Goal: Answer question/provide support

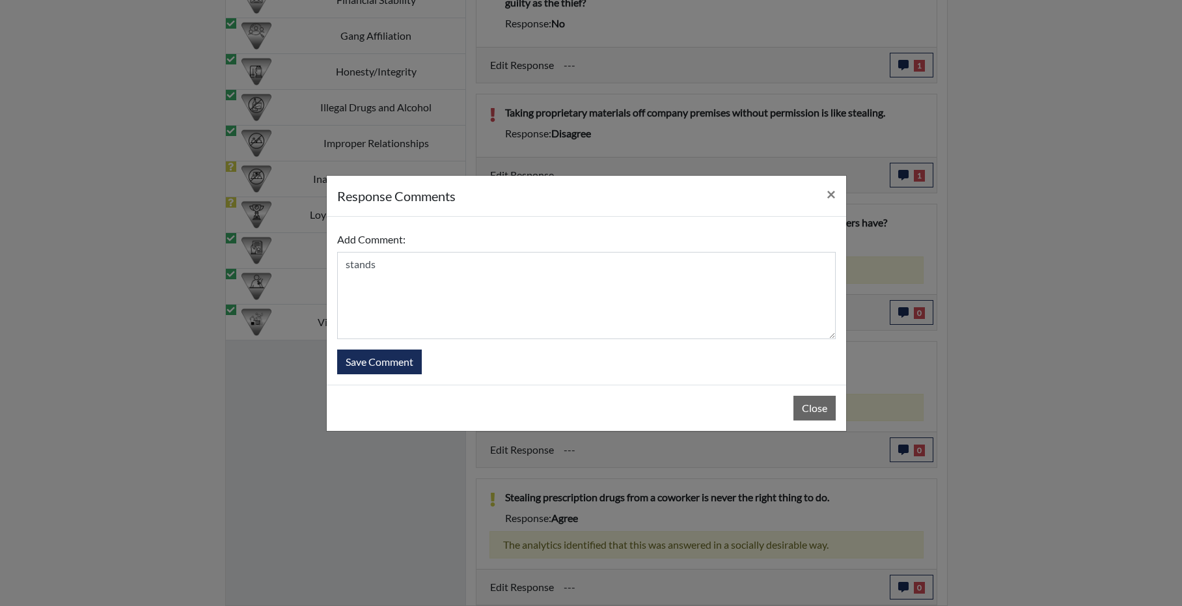
scroll to position [152, 541]
click at [488, 255] on textarea "stands" at bounding box center [586, 295] width 499 height 87
type textarea "stands by response"
click at [407, 370] on button "Save Comment" at bounding box center [379, 362] width 85 height 25
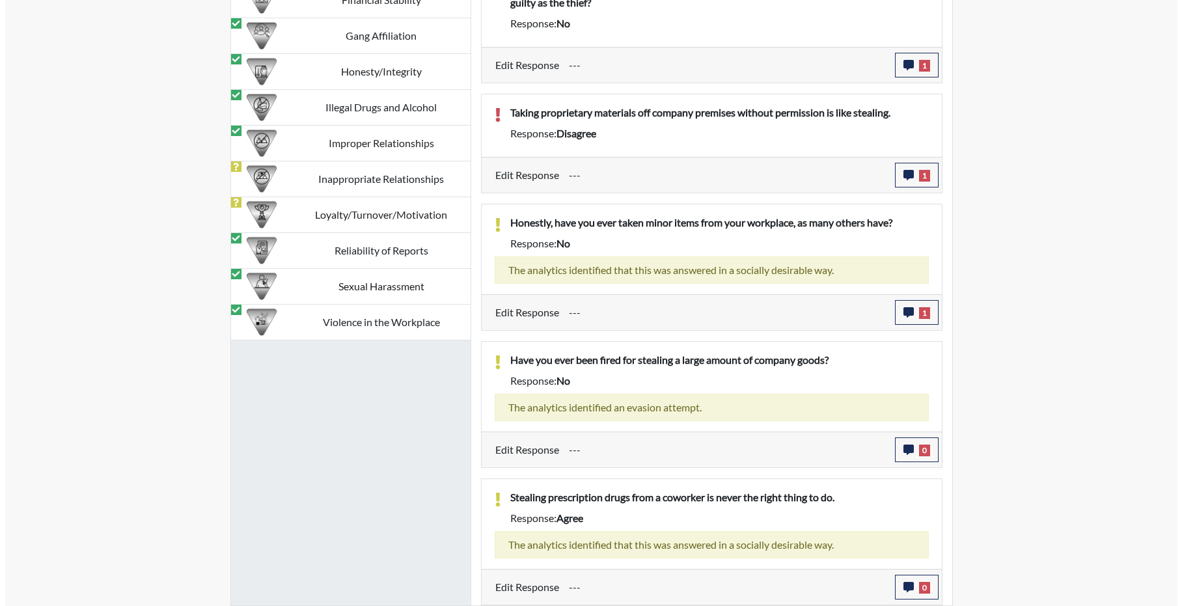
scroll to position [1575, 0]
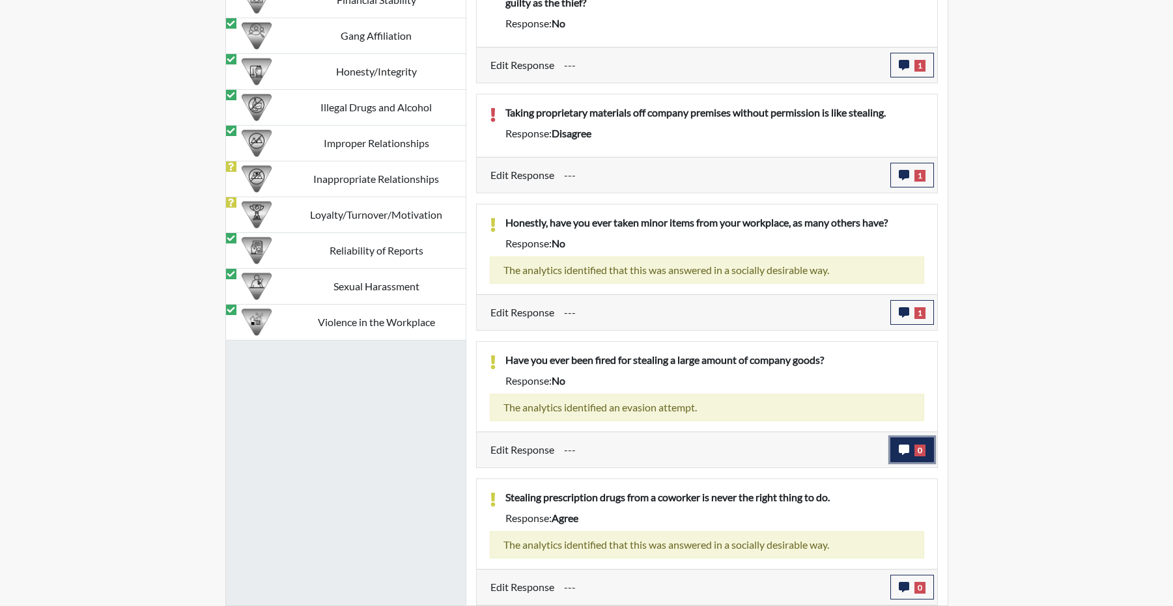
click at [899, 445] on icon "button" at bounding box center [904, 450] width 10 height 10
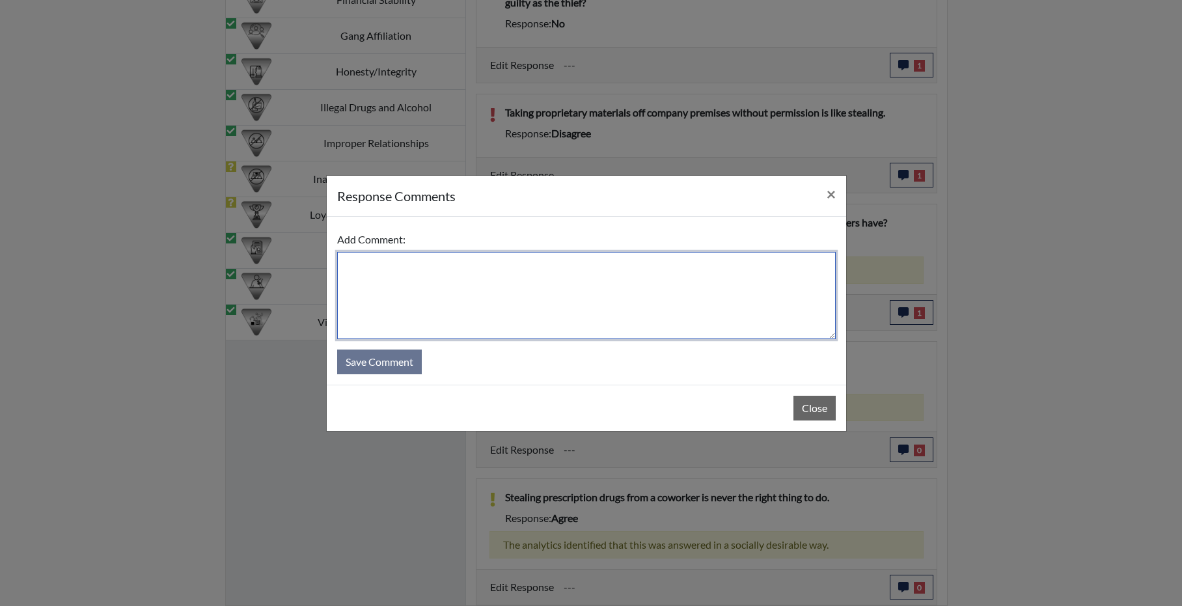
click at [468, 277] on textarea at bounding box center [586, 295] width 499 height 87
type textarea "stands by answer"
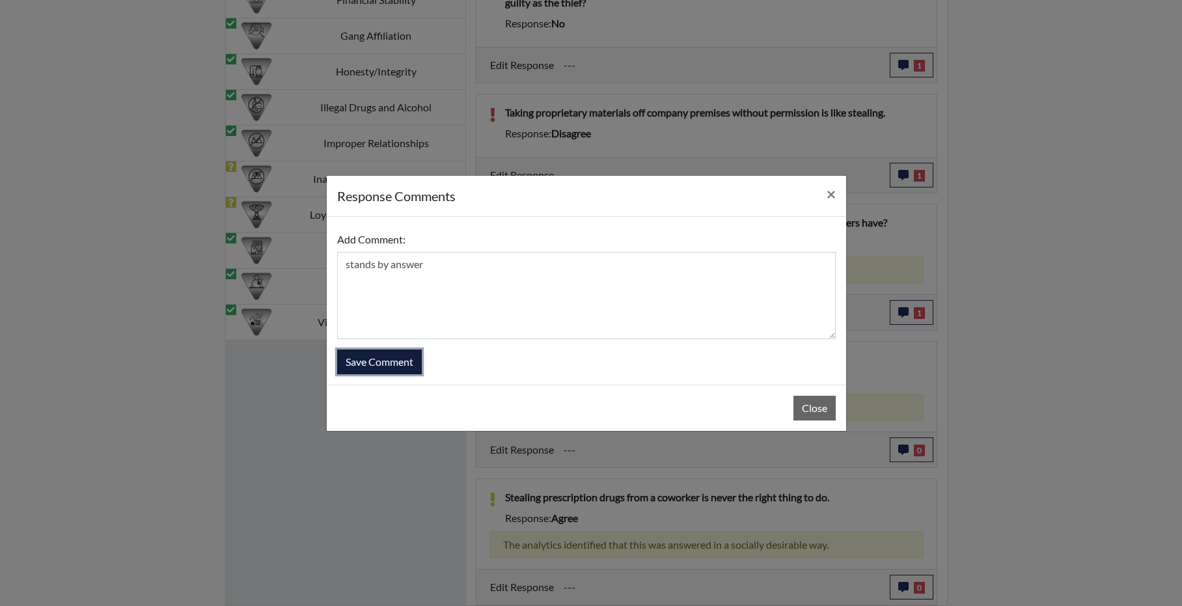
click at [359, 360] on button "Save Comment" at bounding box center [379, 362] width 85 height 25
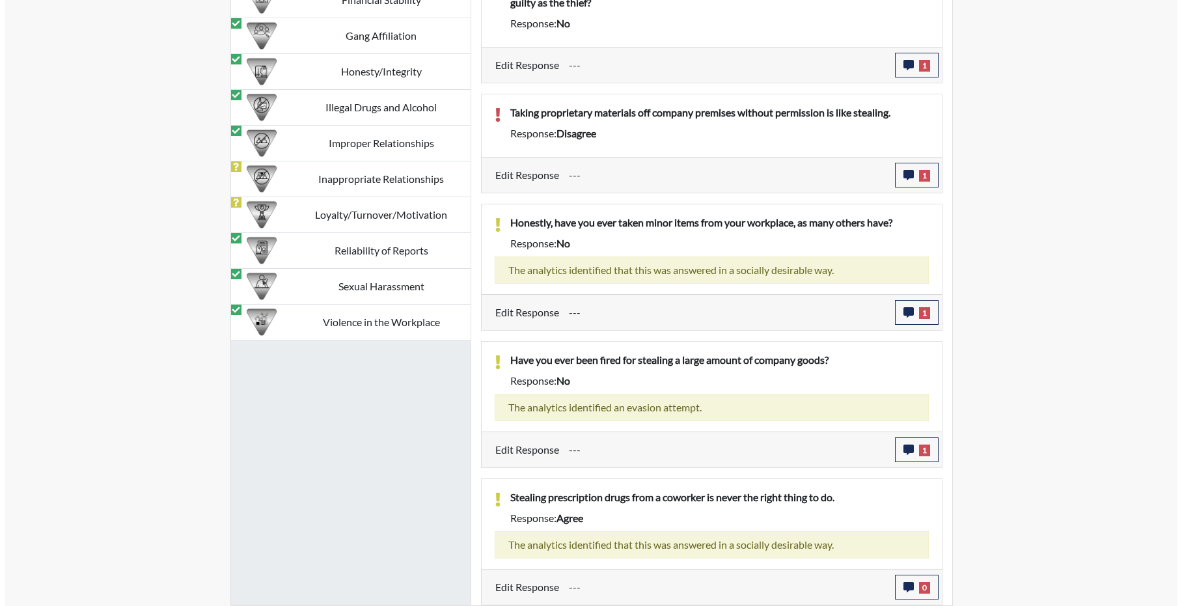
scroll to position [152, 541]
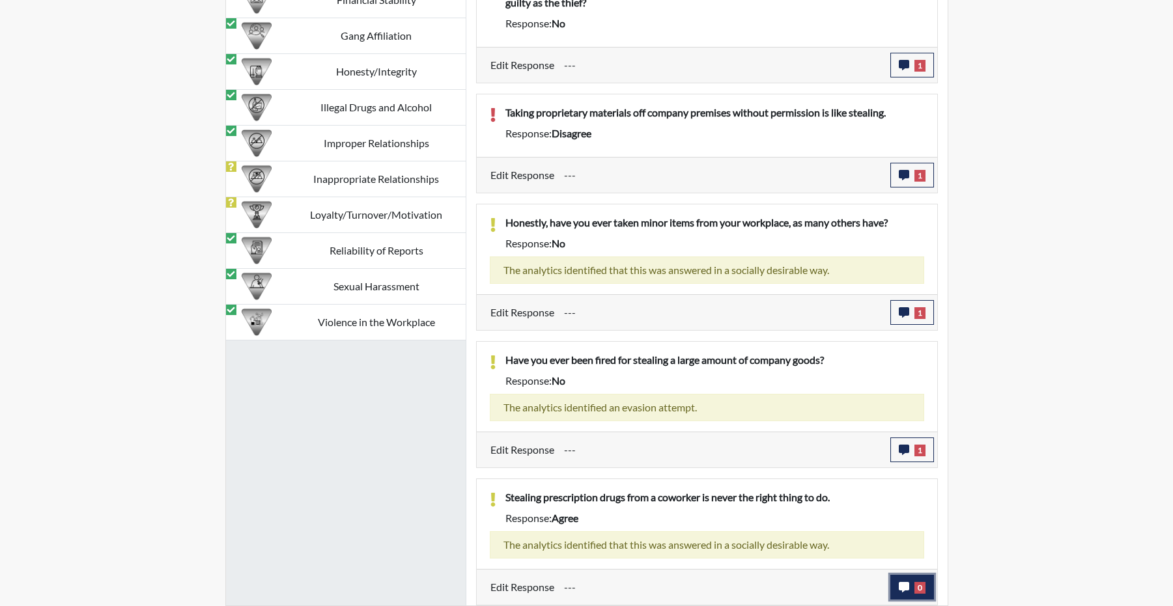
click at [904, 589] on icon "button" at bounding box center [904, 587] width 10 height 10
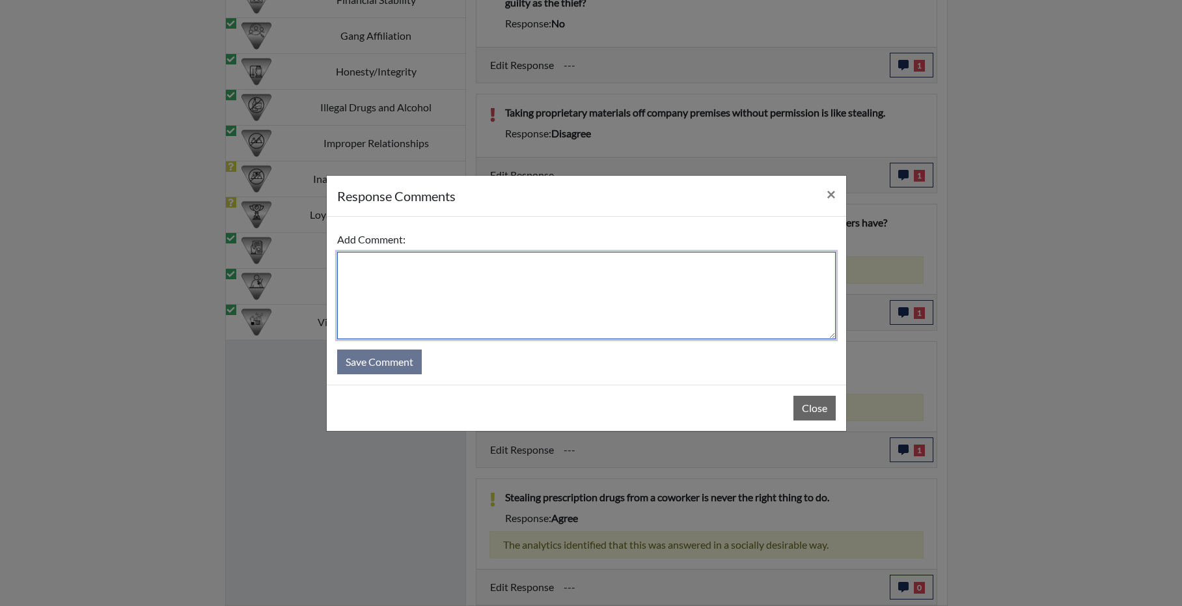
click at [526, 286] on textarea at bounding box center [586, 295] width 499 height 87
type textarea "stands by answer"
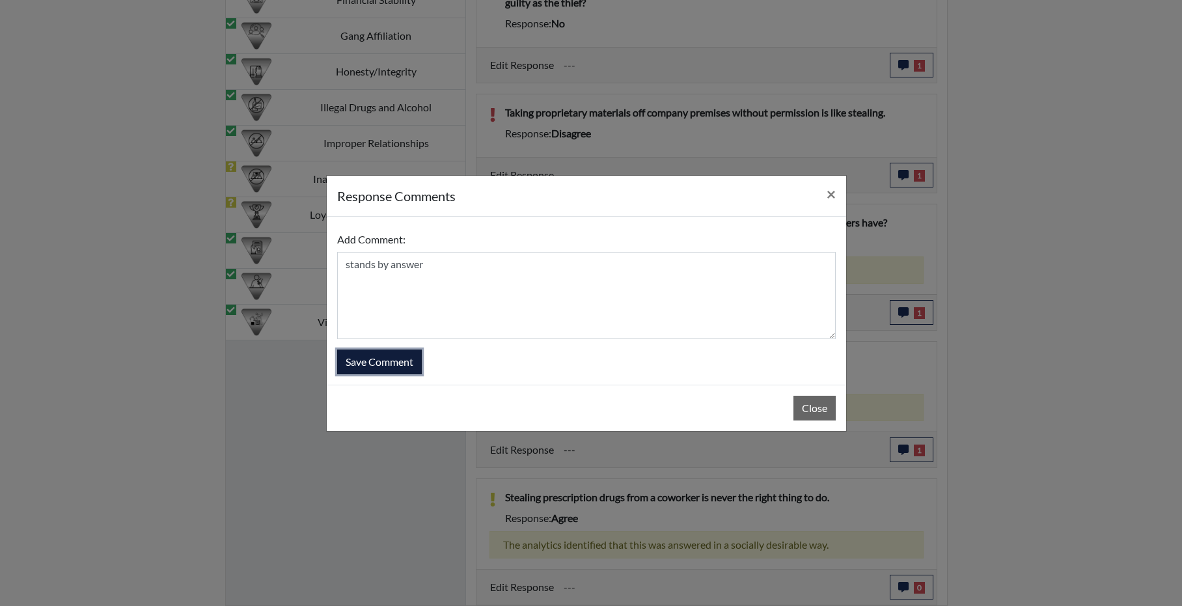
click at [387, 368] on button "Save Comment" at bounding box center [379, 362] width 85 height 25
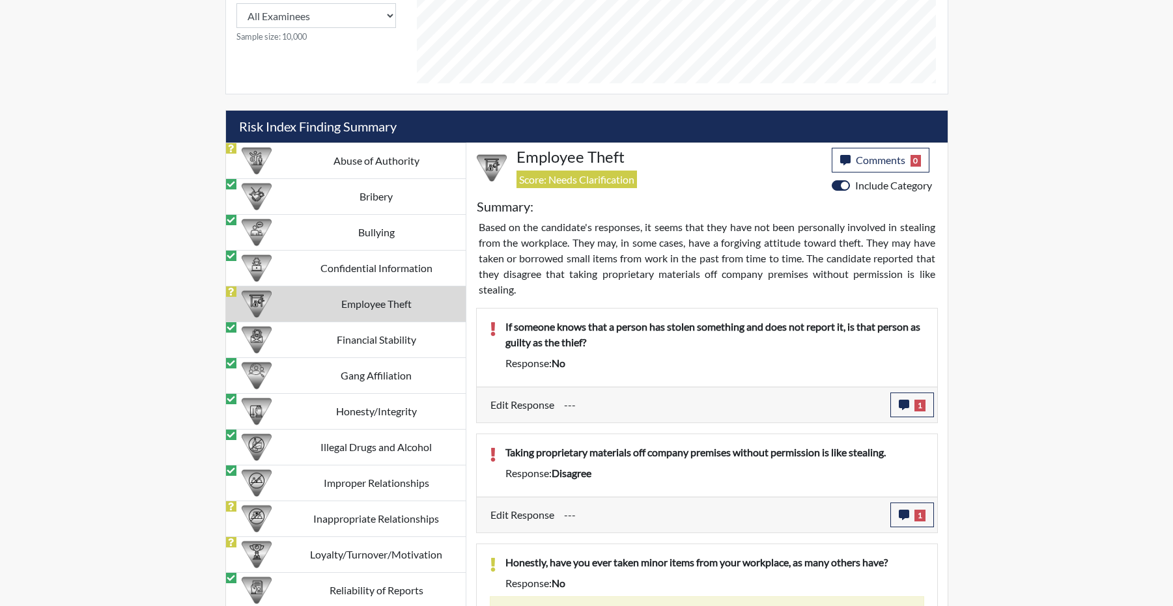
scroll to position [1315, 0]
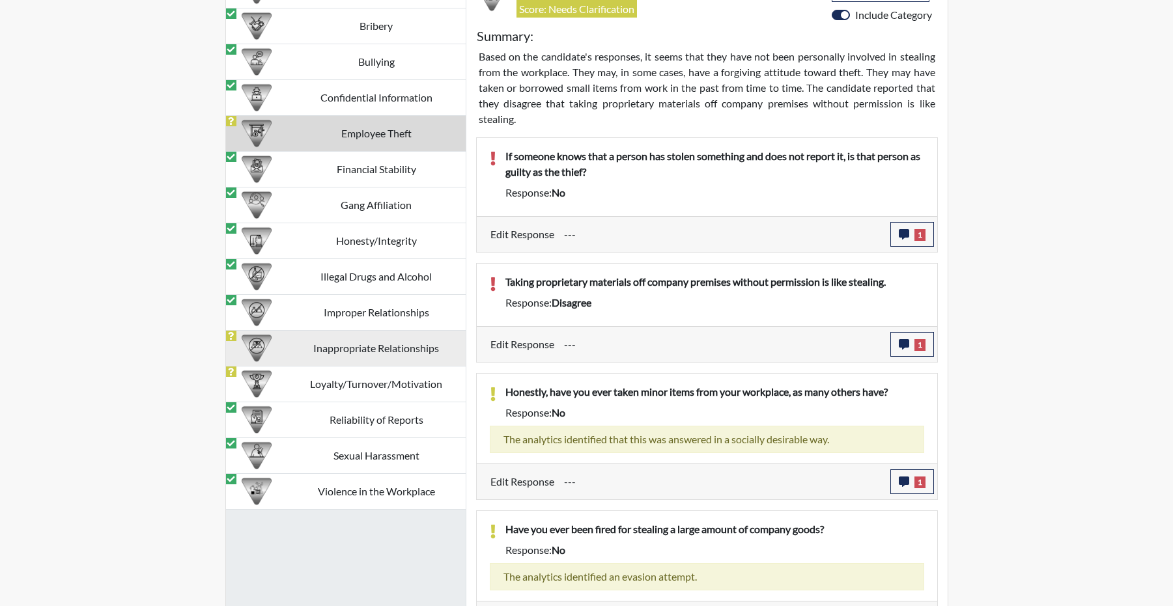
click at [397, 367] on td "Inappropriate Relationships" at bounding box center [376, 349] width 178 height 36
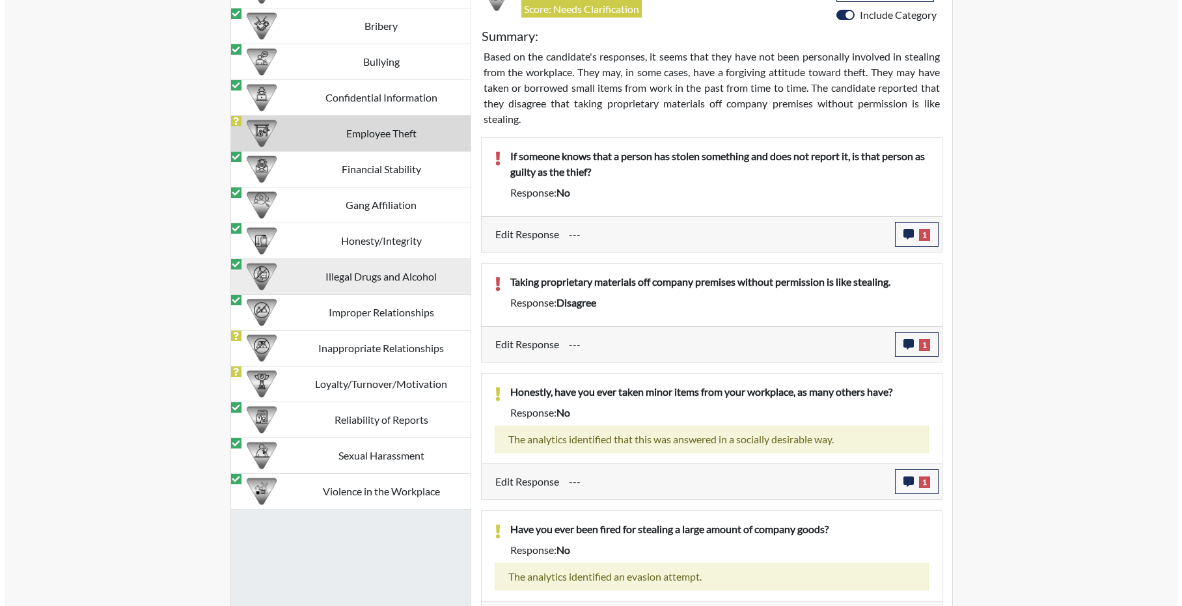
scroll to position [1266, 0]
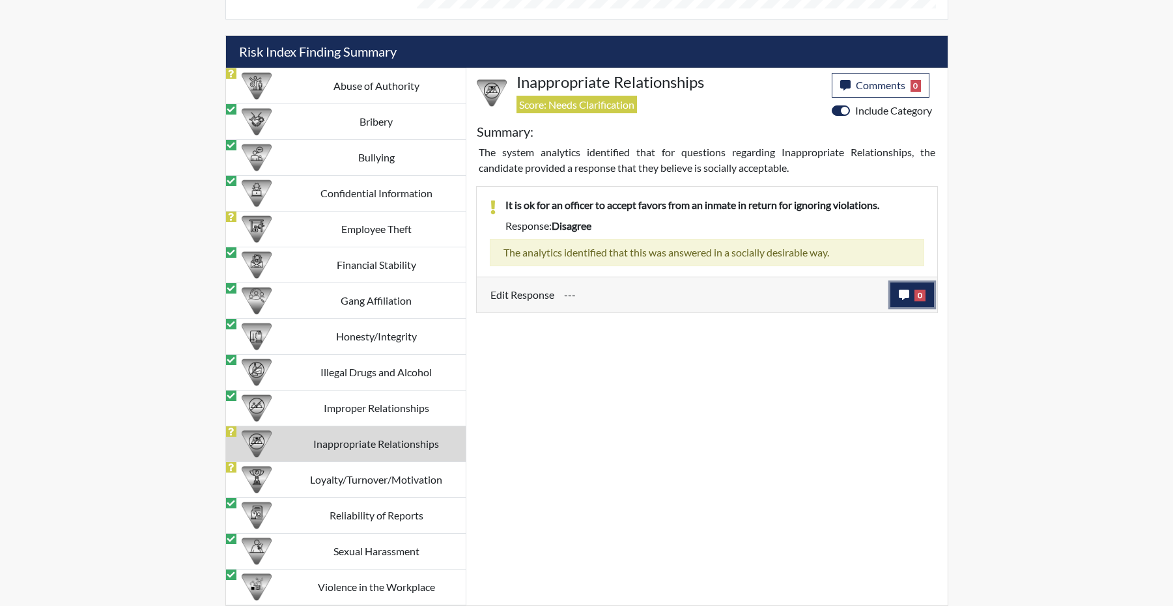
click at [901, 307] on button "0" at bounding box center [912, 295] width 44 height 25
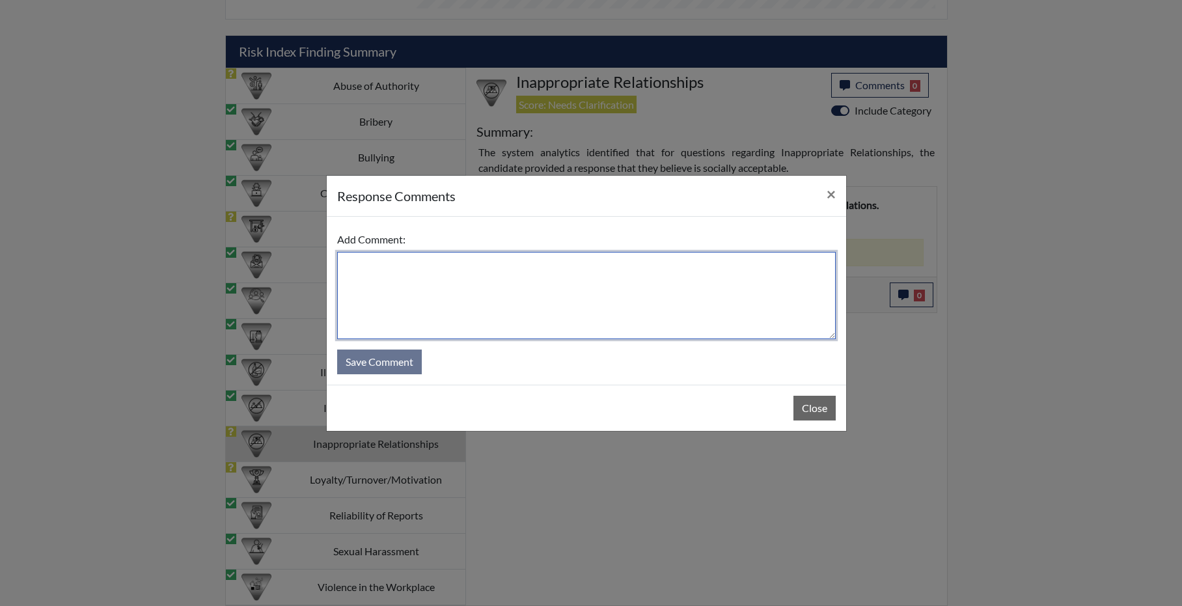
click at [539, 253] on textarea at bounding box center [586, 295] width 499 height 87
type textarea "stands by answer"
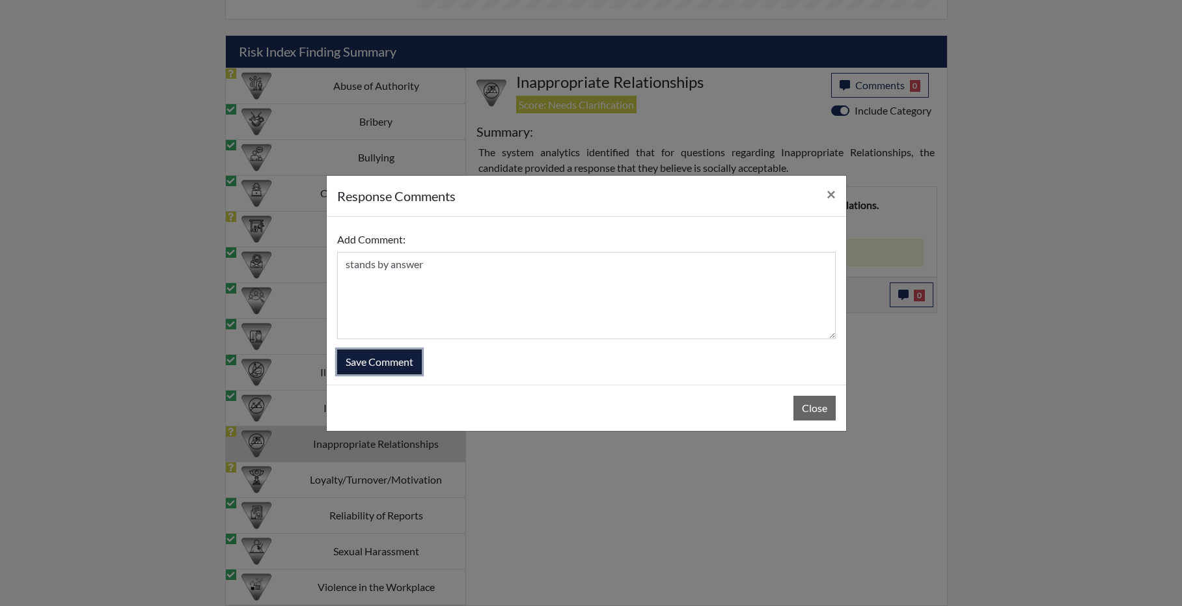
click at [397, 374] on button "Save Comment" at bounding box center [379, 362] width 85 height 25
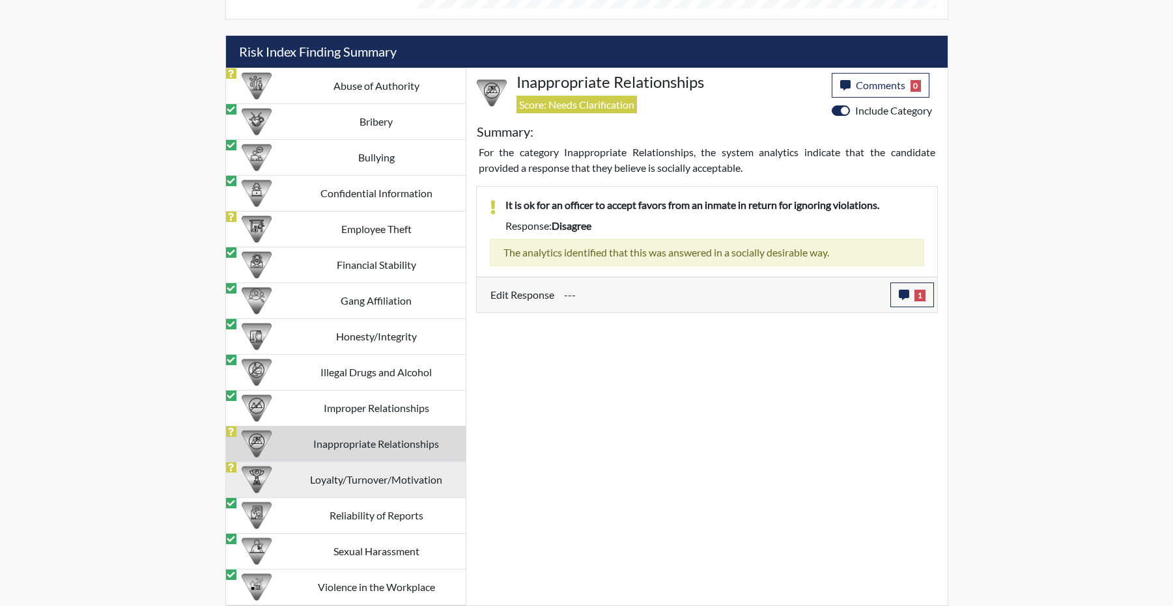
click at [365, 478] on td "Loyalty/Turnover/Motivation" at bounding box center [376, 480] width 178 height 36
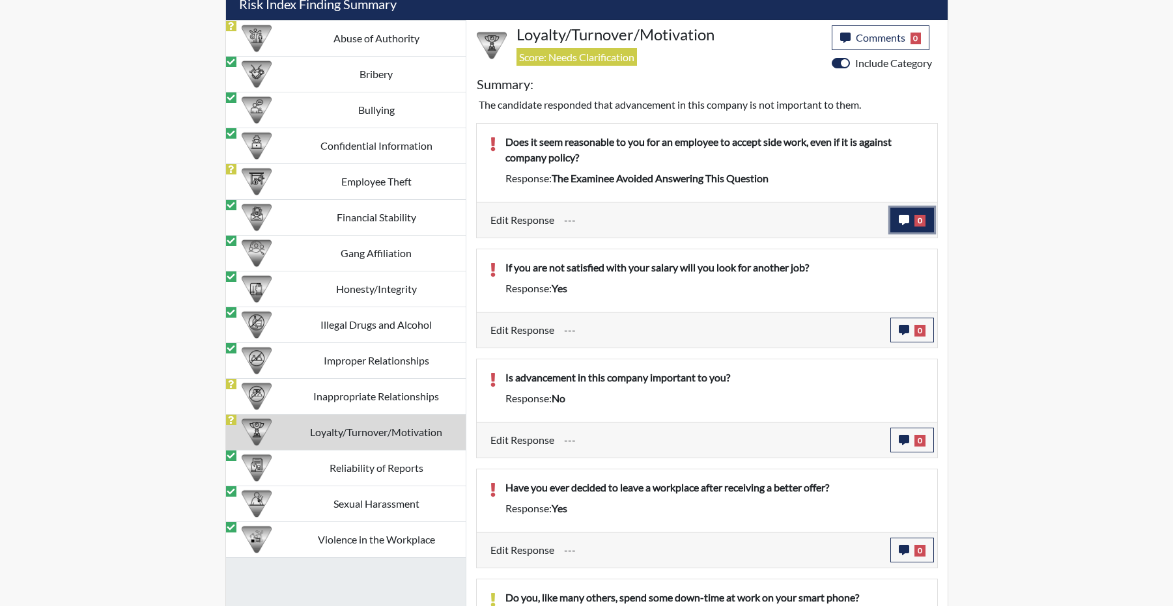
click at [892, 232] on button "0" at bounding box center [912, 220] width 44 height 25
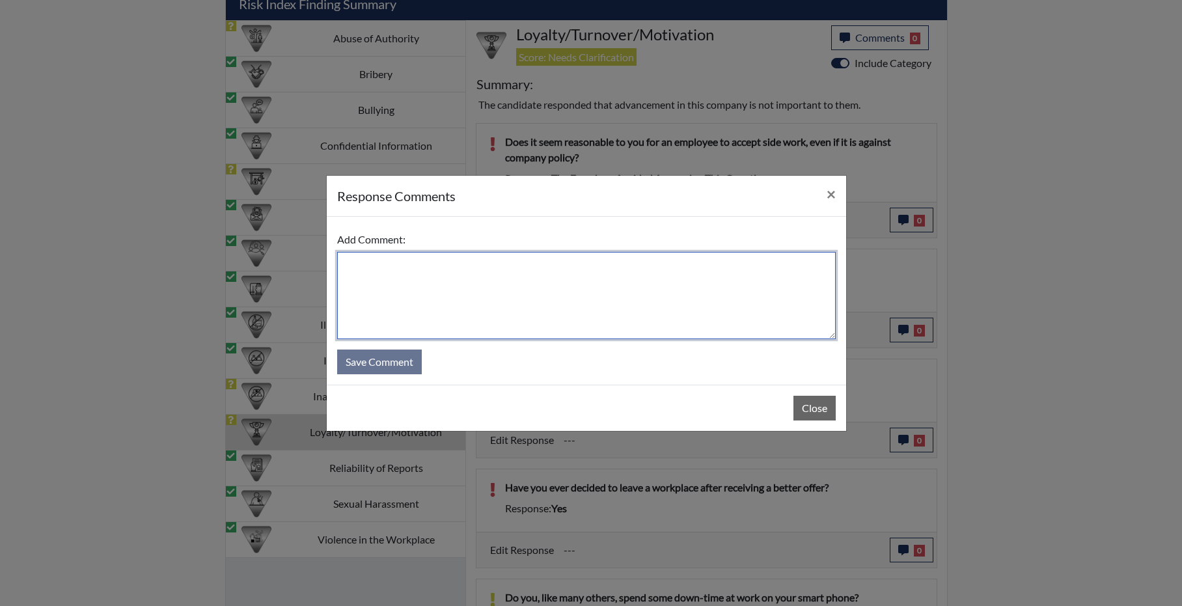
click at [583, 303] on textarea at bounding box center [586, 295] width 499 height 87
type textarea "doesn't feel like it should matter as long as able to complete their sworn duti…"
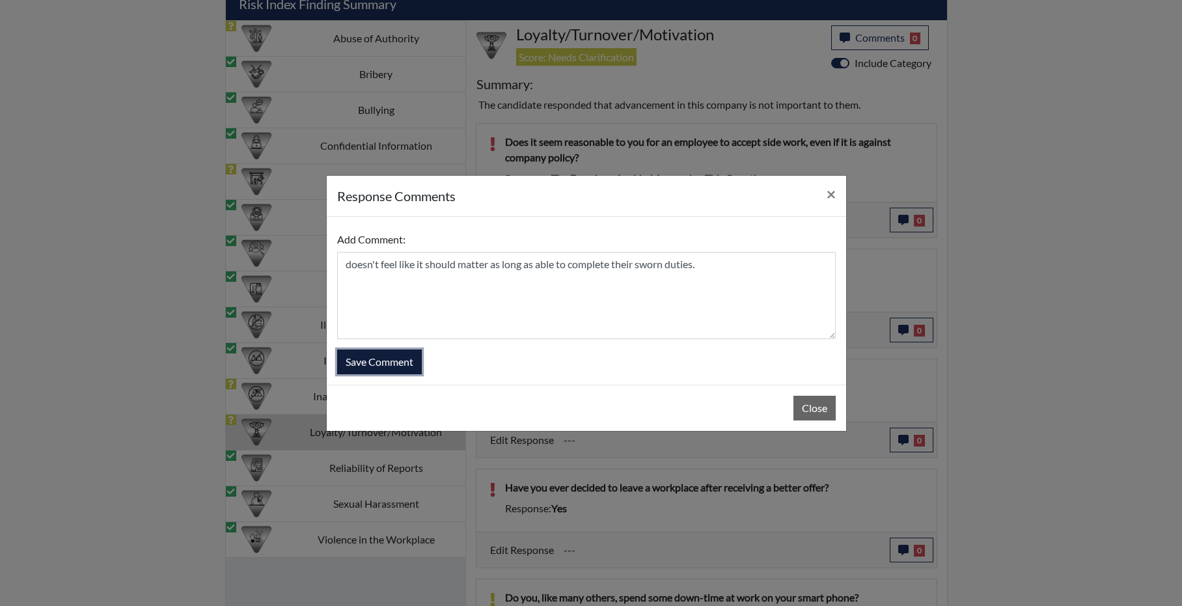
click at [372, 374] on button "Save Comment" at bounding box center [379, 362] width 85 height 25
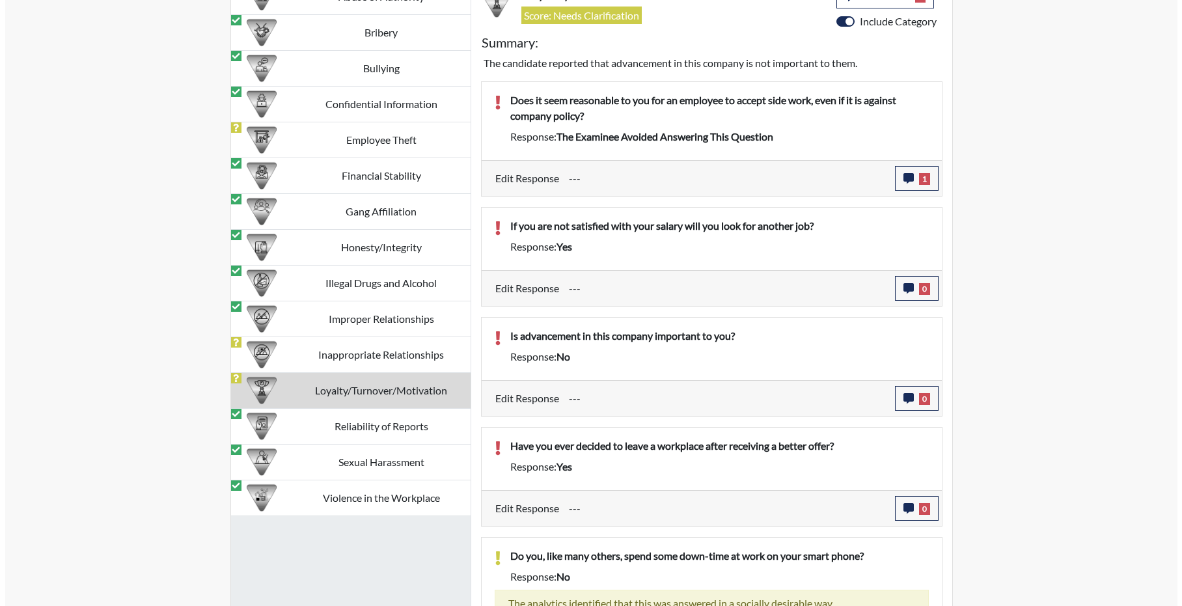
scroll to position [1332, 0]
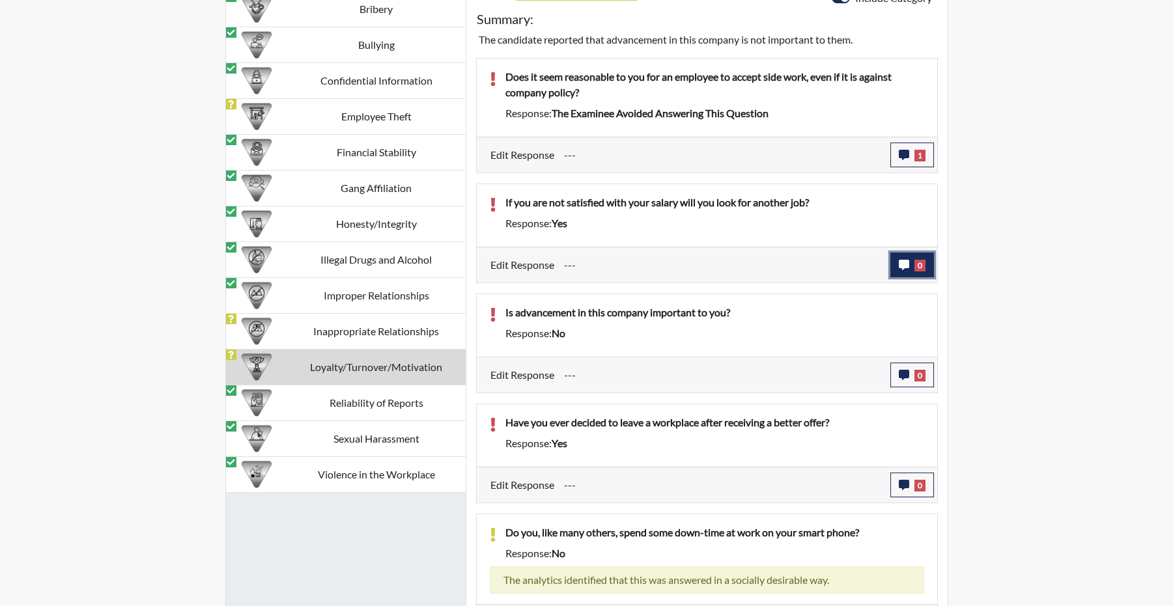
click at [899, 270] on icon "button" at bounding box center [904, 265] width 10 height 10
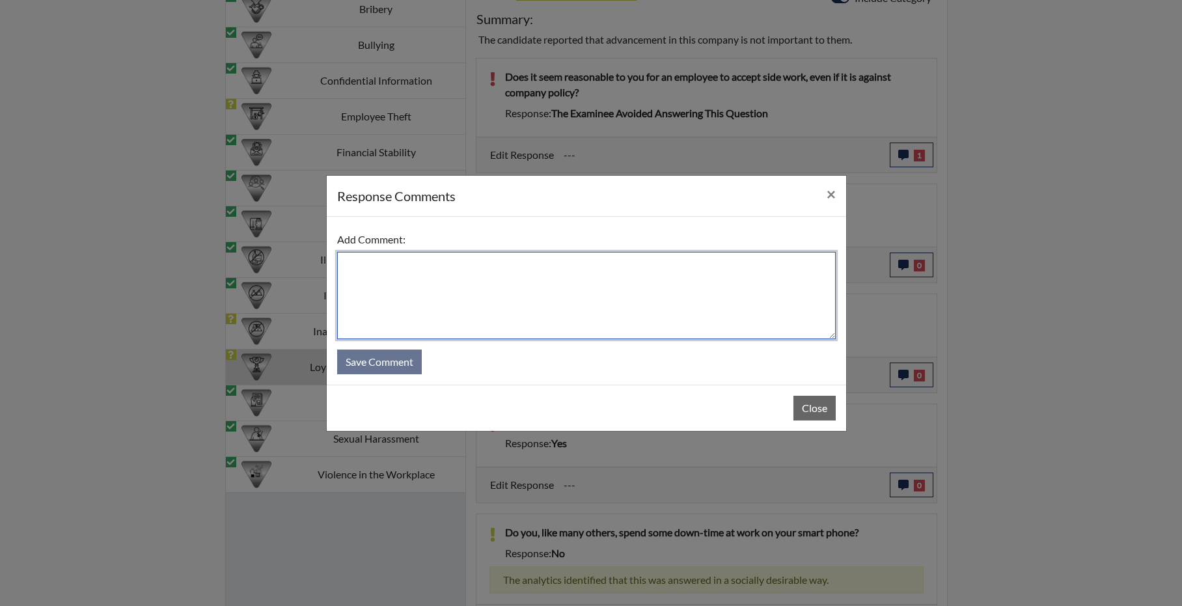
drag, startPoint x: 497, startPoint y: 318, endPoint x: 492, endPoint y: 313, distance: 6.9
click at [496, 317] on textarea at bounding box center [586, 295] width 499 height 87
type textarea "clarified that if they weren't able to pay their bills and if they hated the jo…"
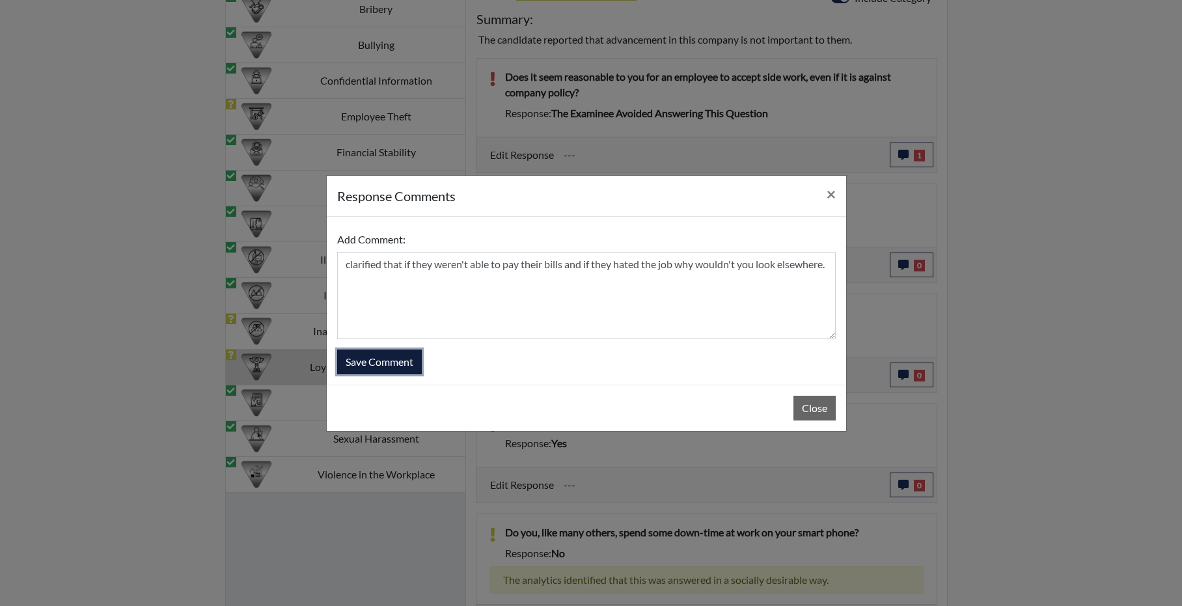
click at [396, 361] on button "Save Comment" at bounding box center [379, 362] width 85 height 25
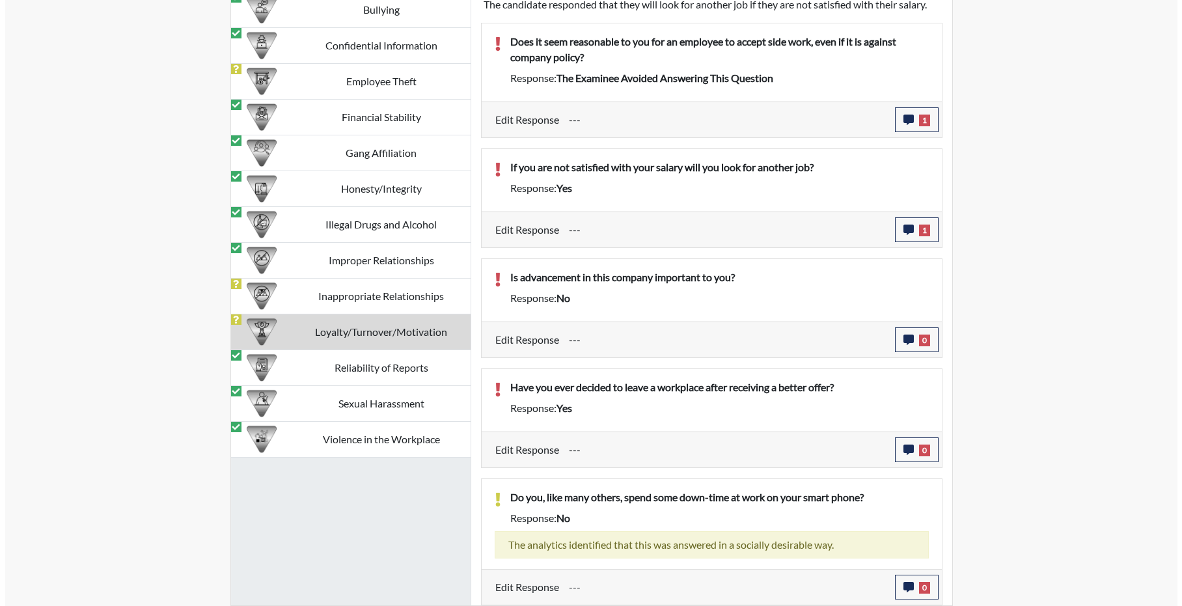
scroll to position [1462, 0]
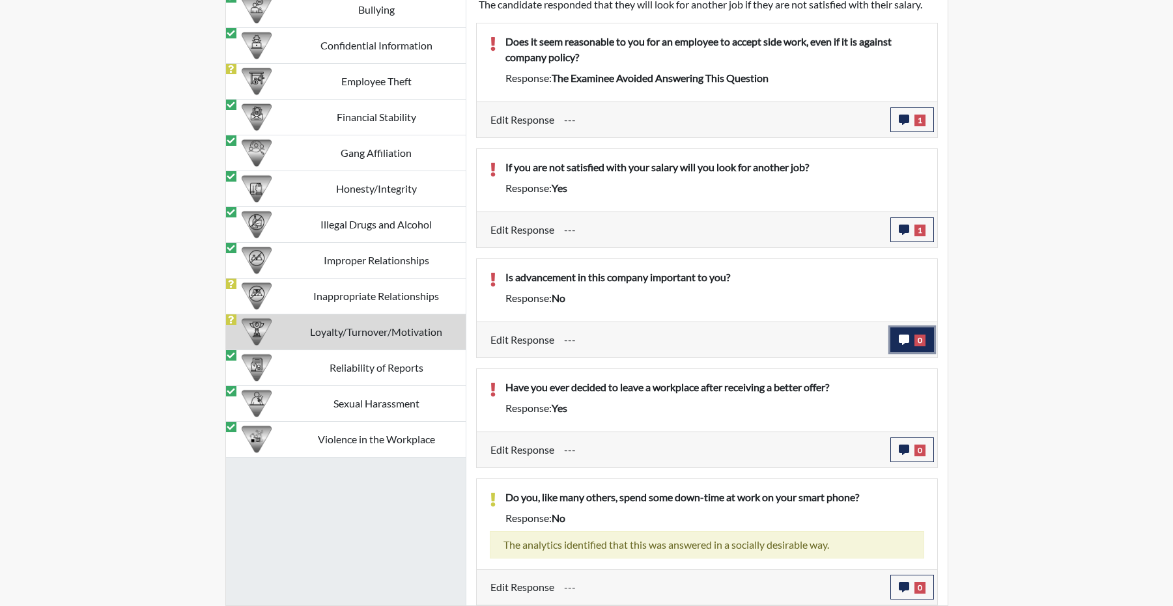
click at [893, 334] on button "0" at bounding box center [912, 340] width 44 height 25
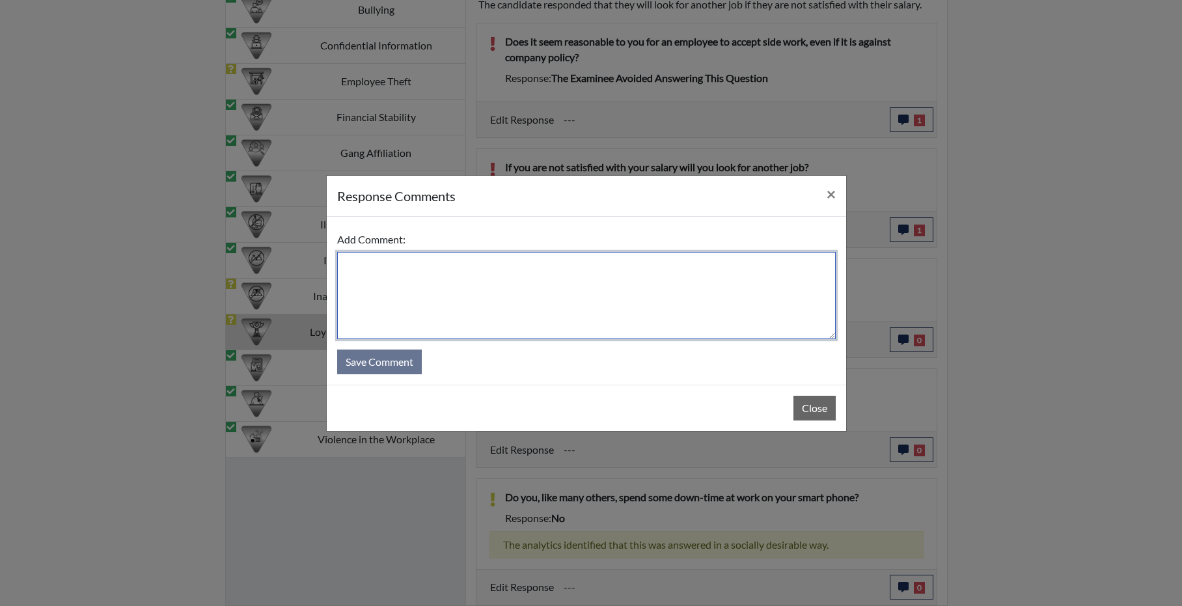
click at [555, 333] on textarea at bounding box center [586, 295] width 499 height 87
type textarea "clarified that it's not the main motivation but certainly an incentive."
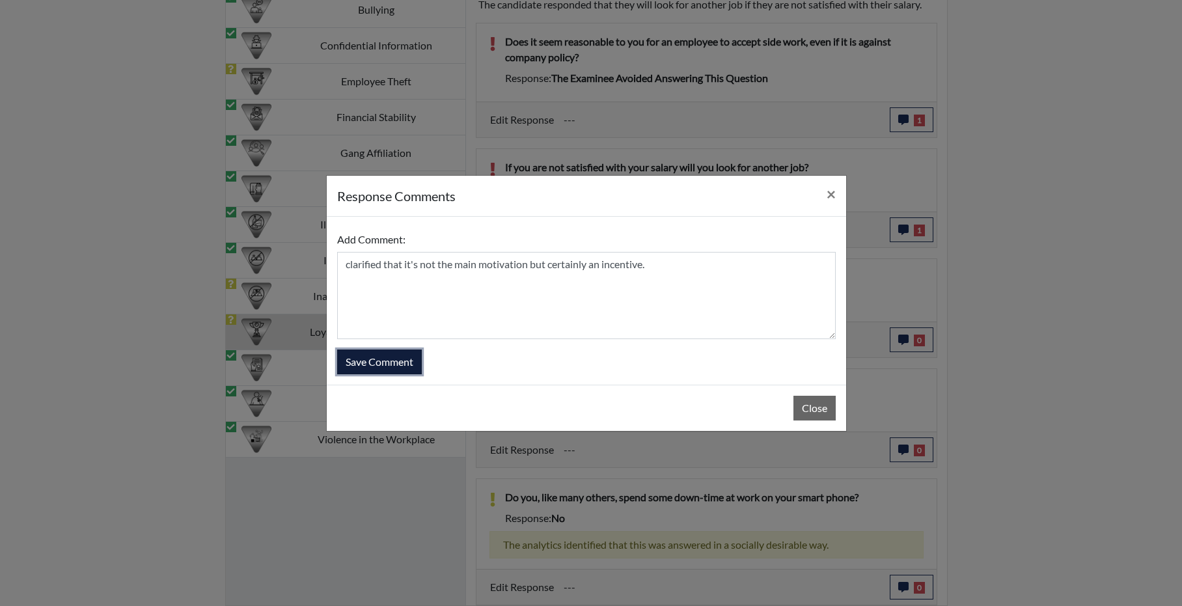
click at [374, 372] on button "Save Comment" at bounding box center [379, 362] width 85 height 25
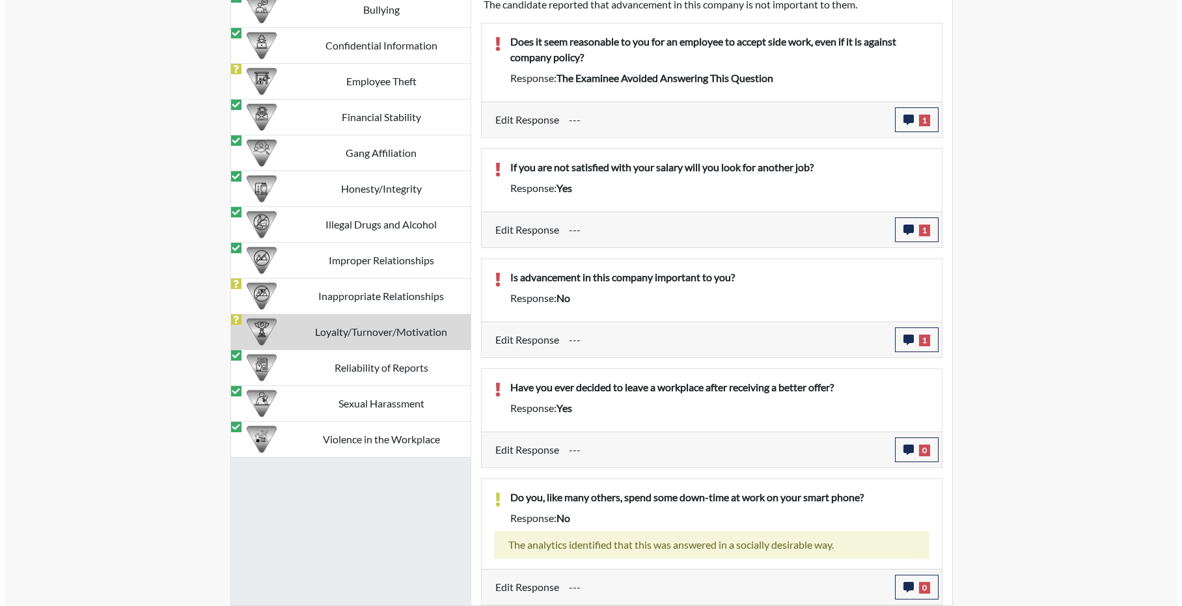
scroll to position [152, 541]
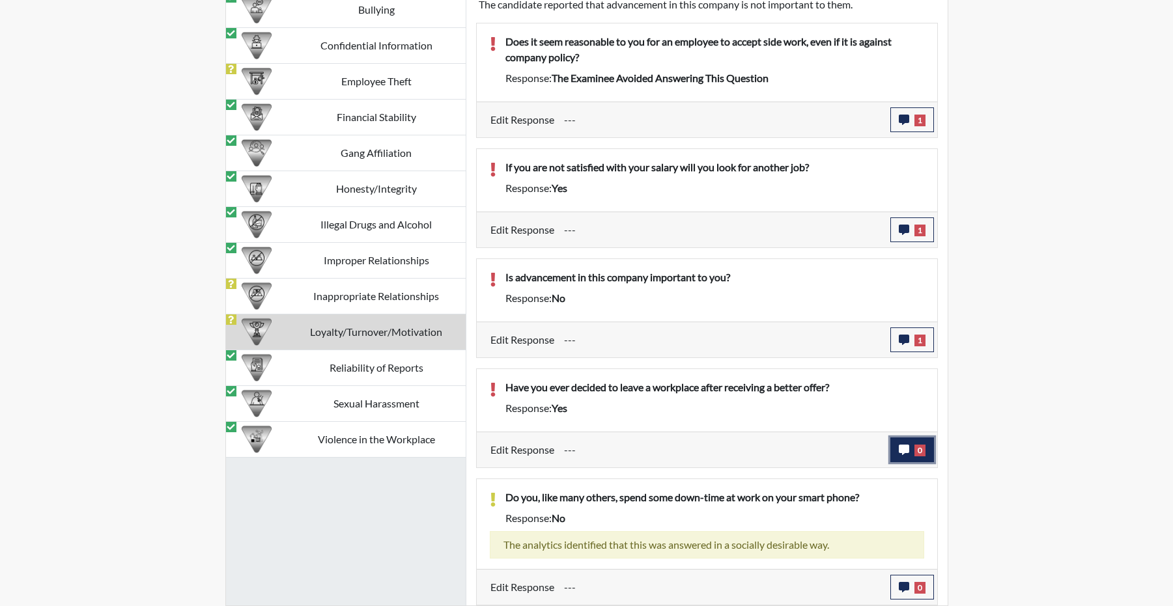
click at [891, 445] on button "0" at bounding box center [912, 450] width 44 height 25
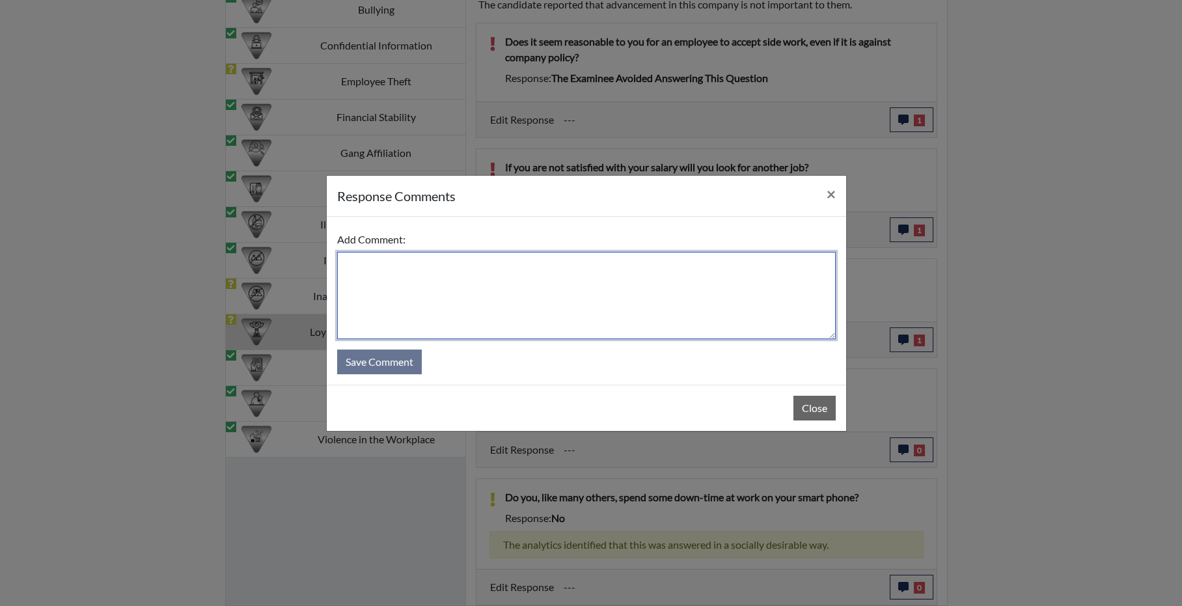
click at [522, 305] on textarea at bounding box center [586, 295] width 499 height 87
type textarea "stands by answer."
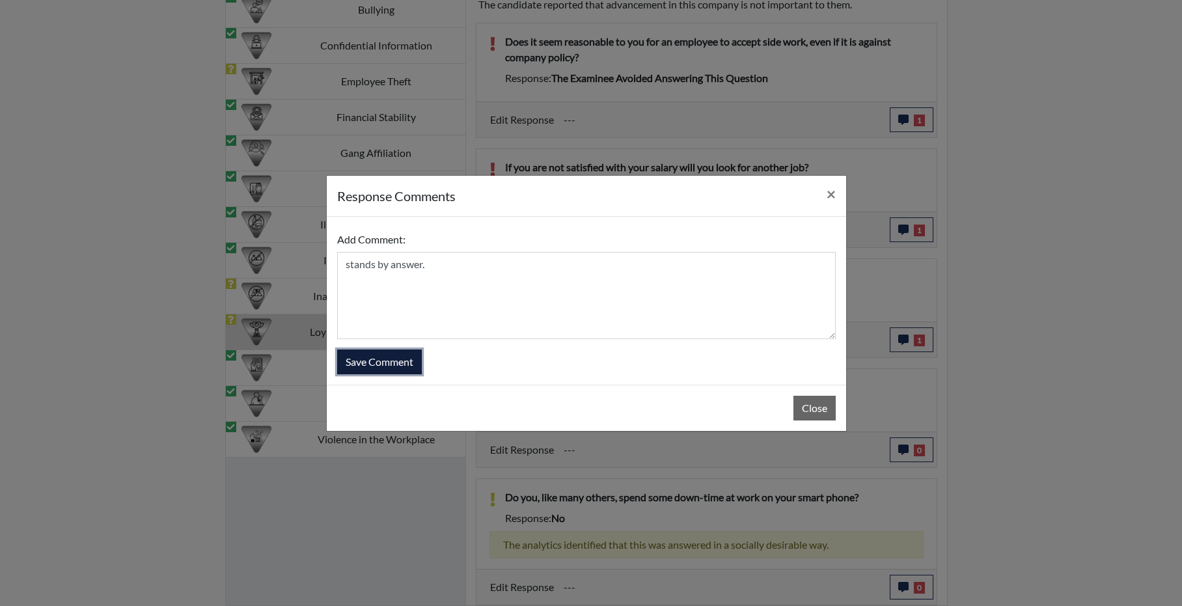
click at [380, 374] on button "Save Comment" at bounding box center [379, 362] width 85 height 25
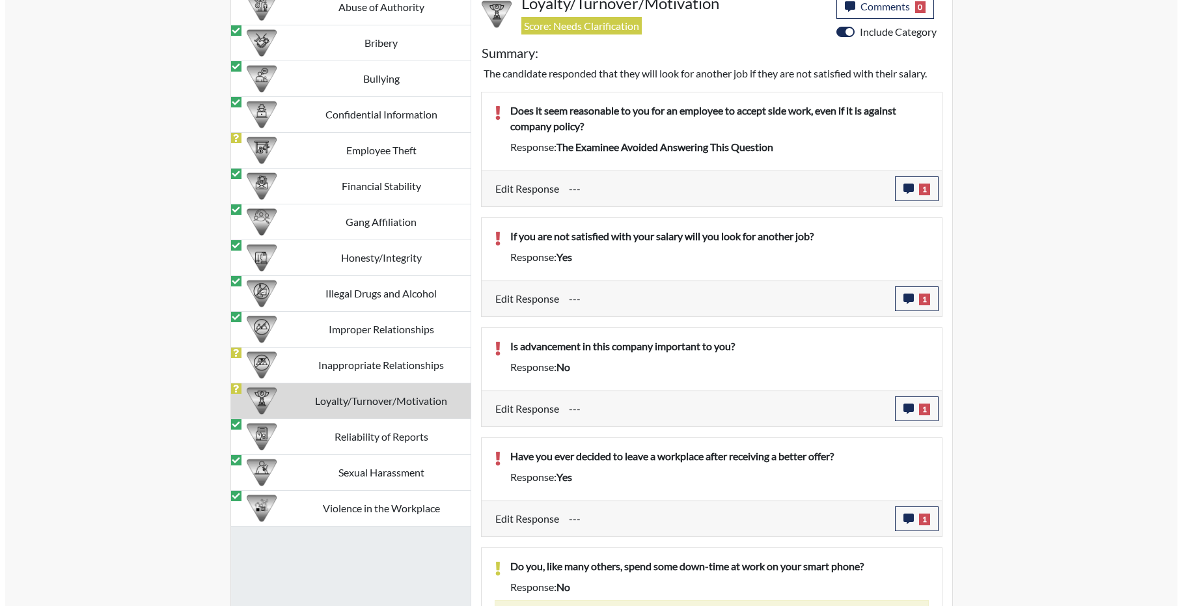
scroll to position [1468, 0]
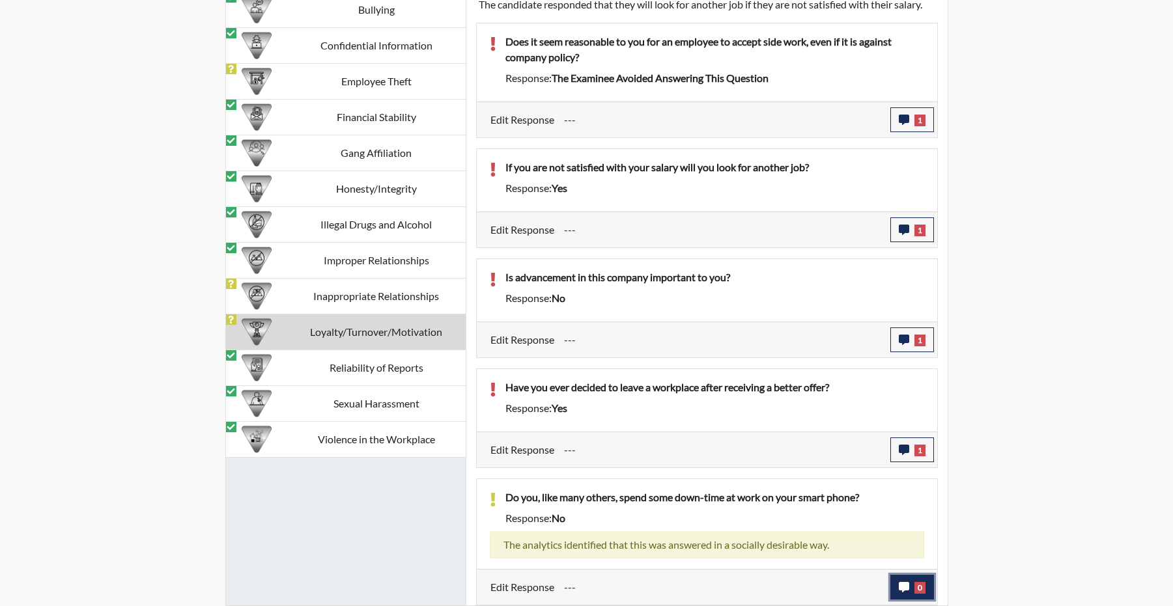
click at [892, 590] on button "0" at bounding box center [912, 587] width 44 height 25
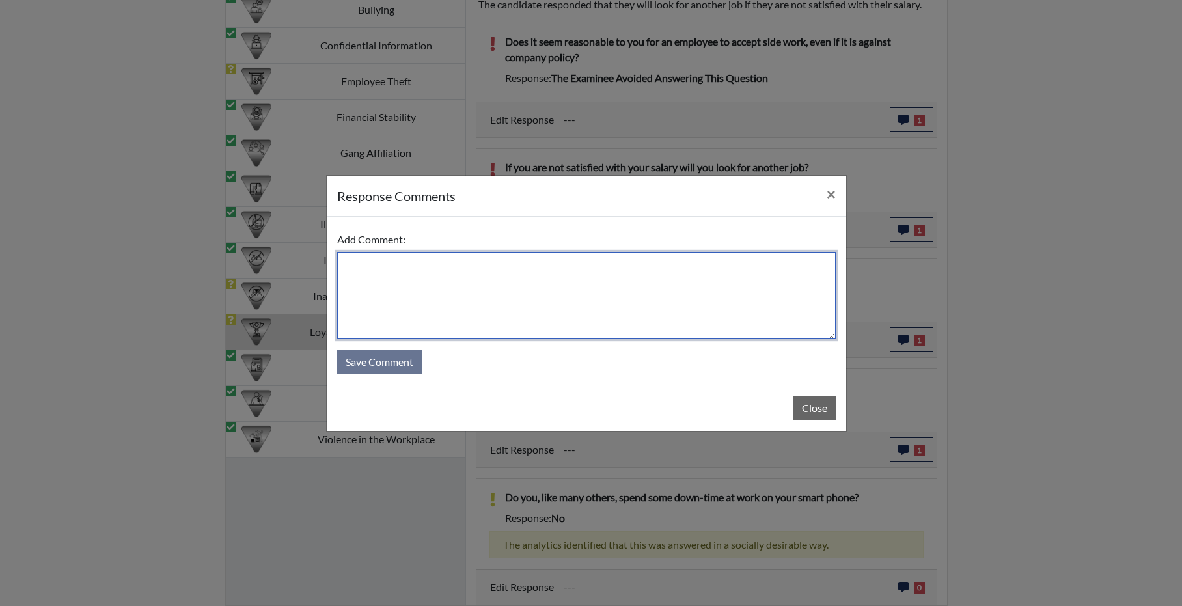
click at [481, 287] on textarea at bounding box center [586, 295] width 499 height 87
type textarea "stands by answer"
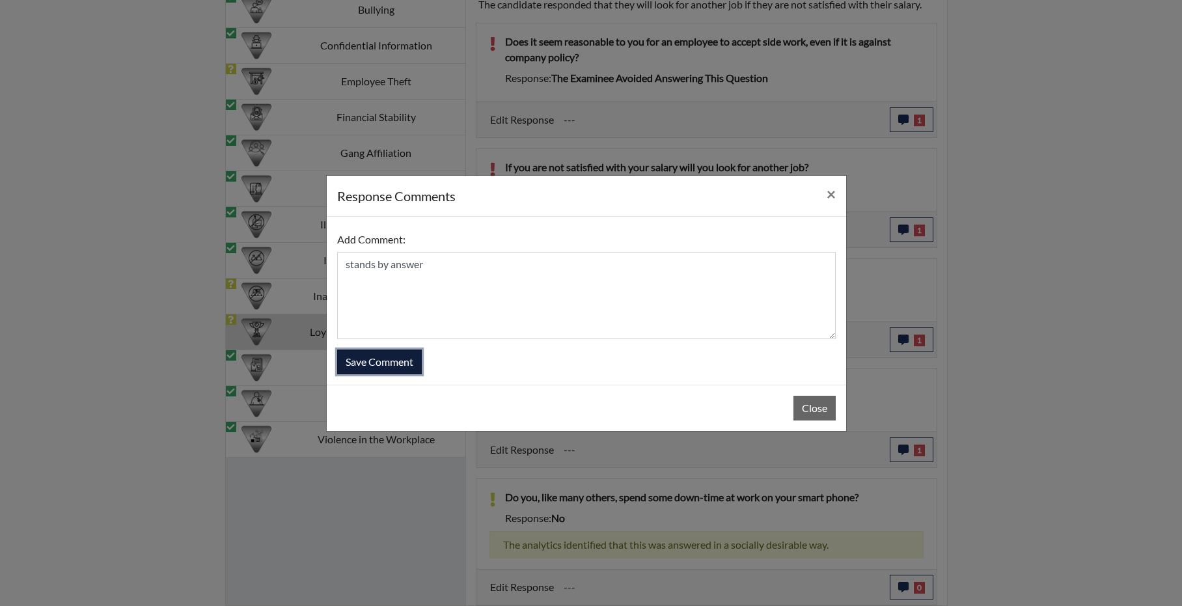
click at [367, 368] on button "Save Comment" at bounding box center [379, 362] width 85 height 25
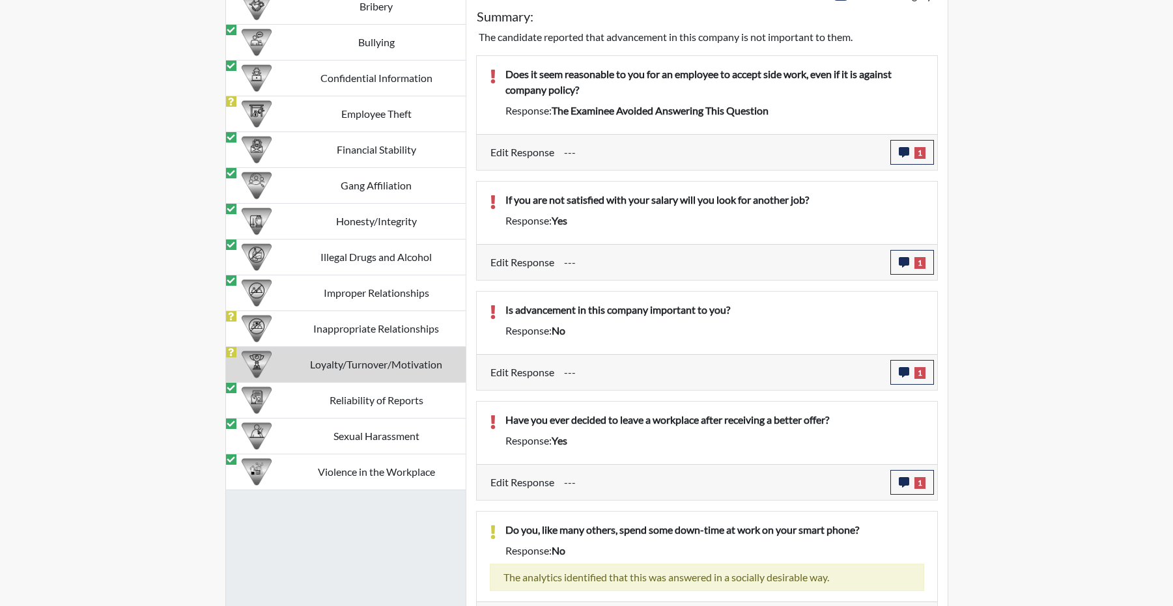
scroll to position [1255, 0]
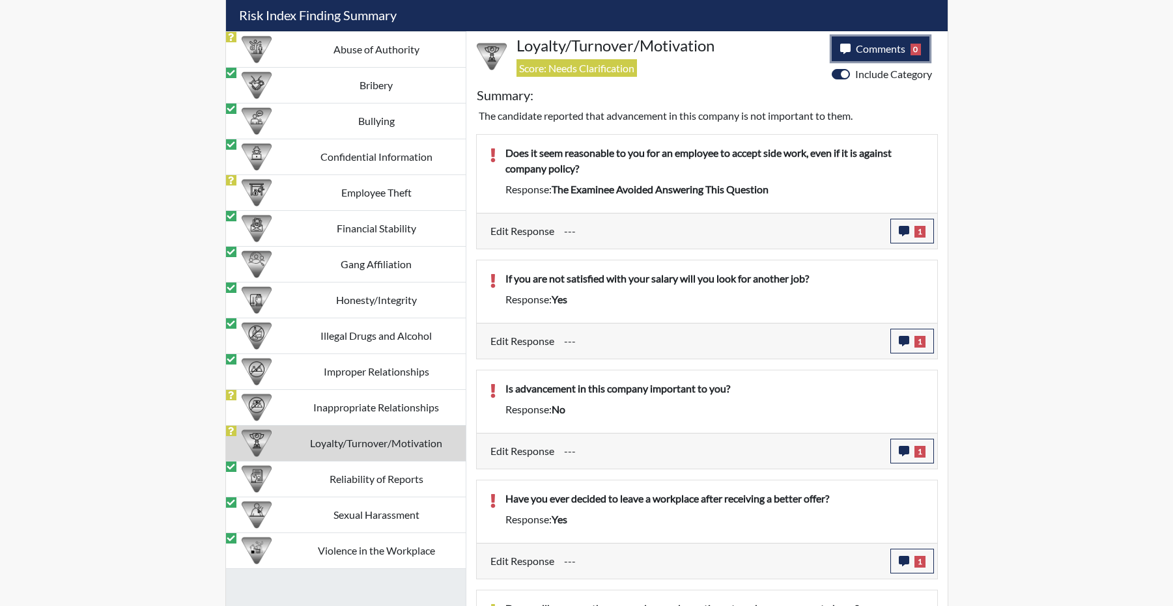
click at [856, 61] on button "Comments 0" at bounding box center [880, 48] width 98 height 25
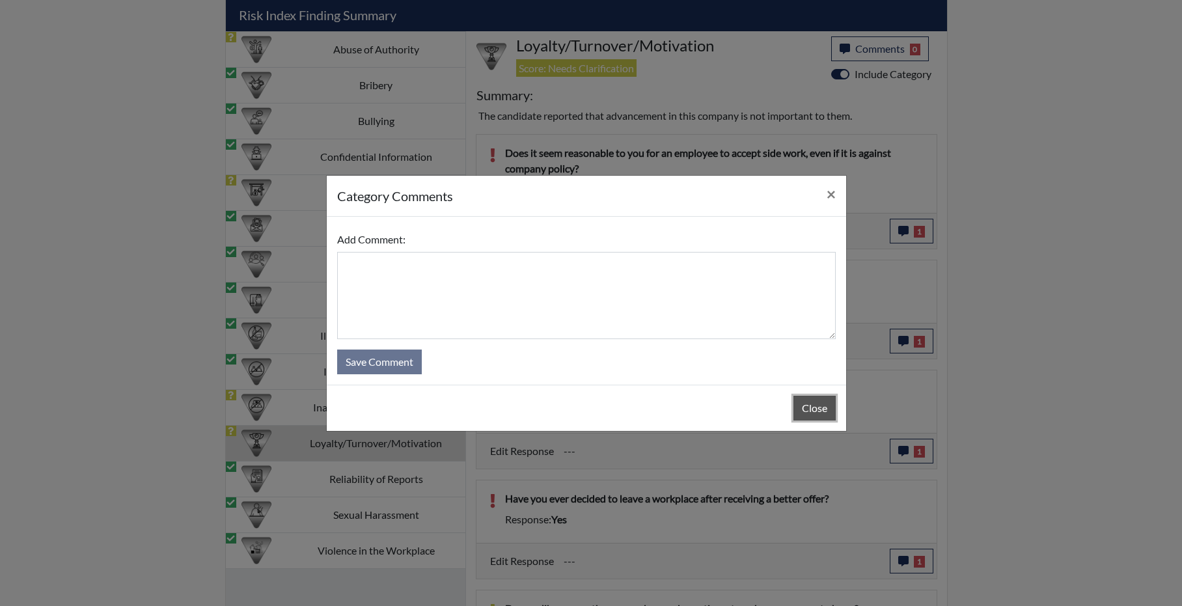
drag, startPoint x: 803, startPoint y: 410, endPoint x: 807, endPoint y: 394, distance: 16.7
click at [803, 410] on button "Close" at bounding box center [815, 408] width 42 height 25
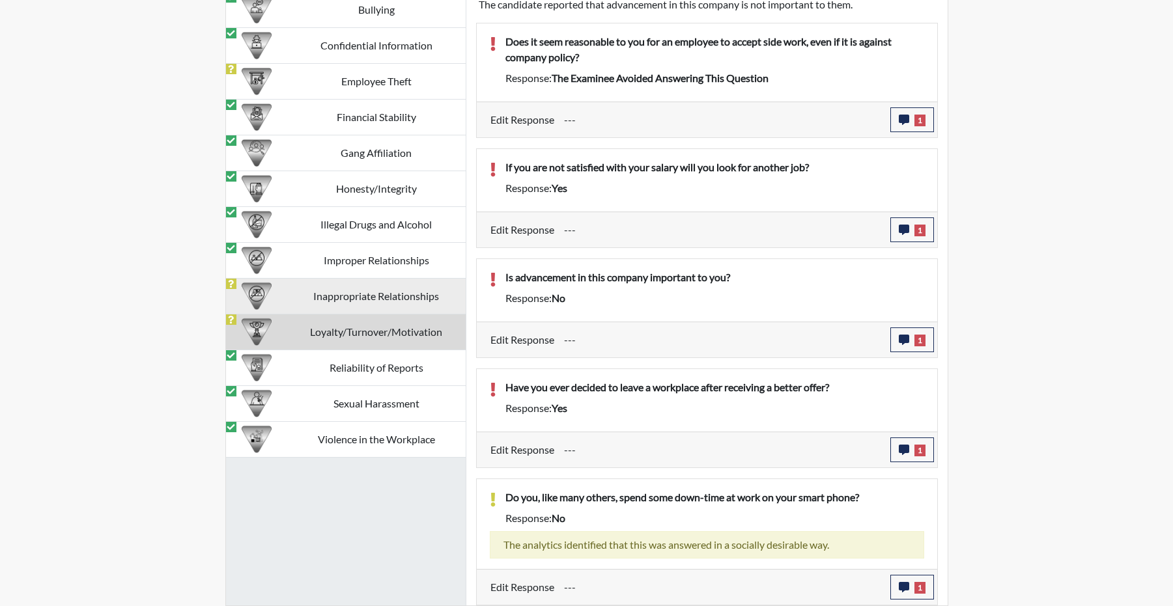
scroll to position [1320, 0]
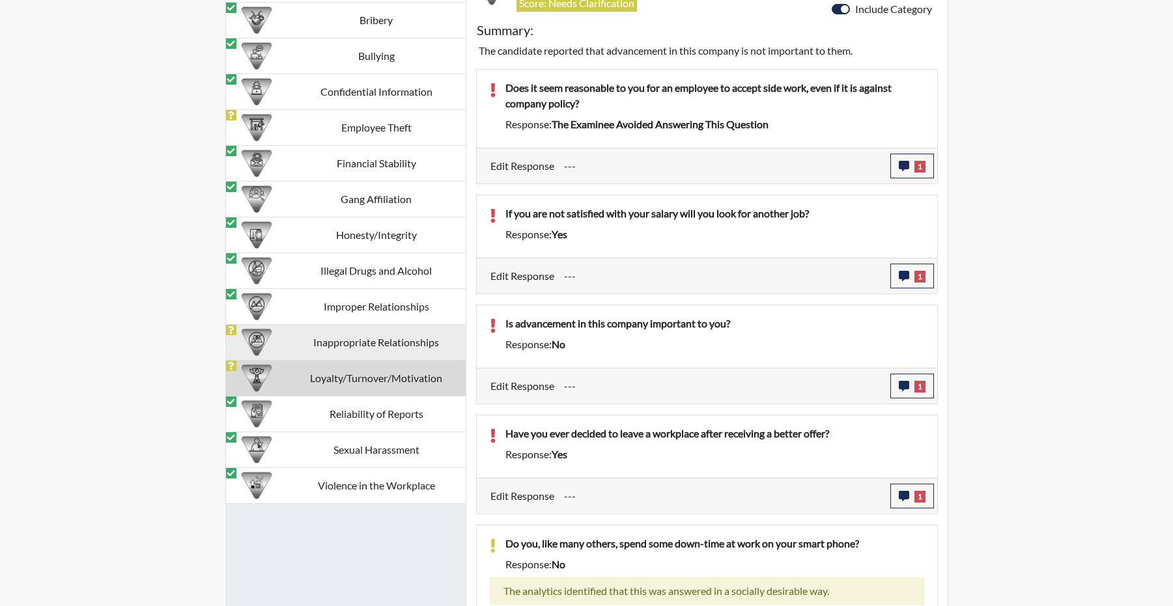
click at [346, 361] on td "Inappropriate Relationships" at bounding box center [376, 343] width 178 height 36
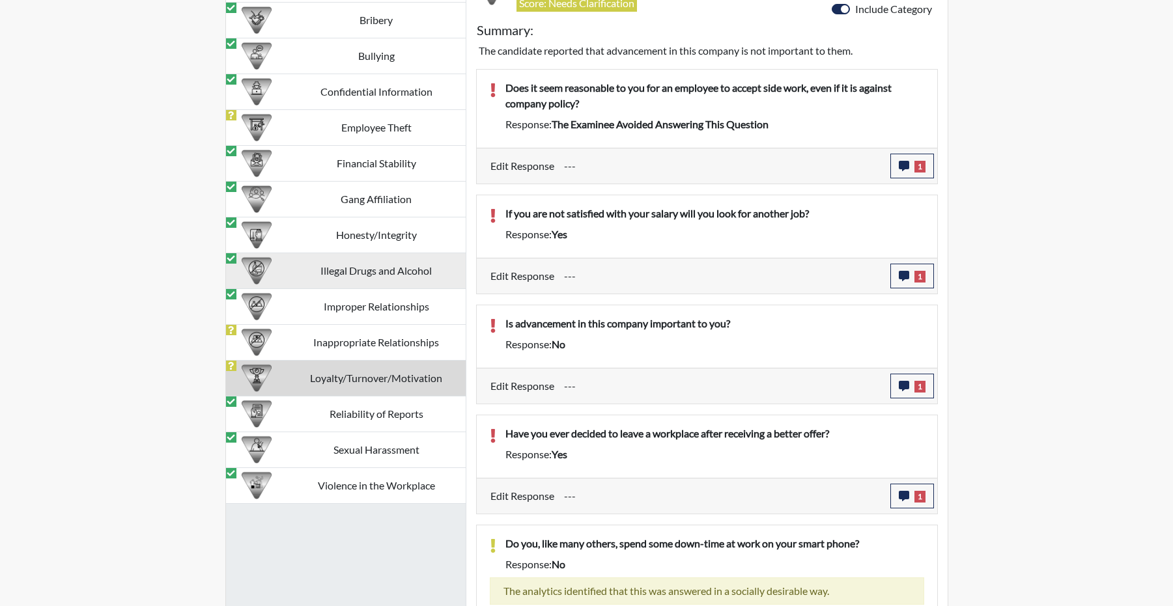
scroll to position [1266, 0]
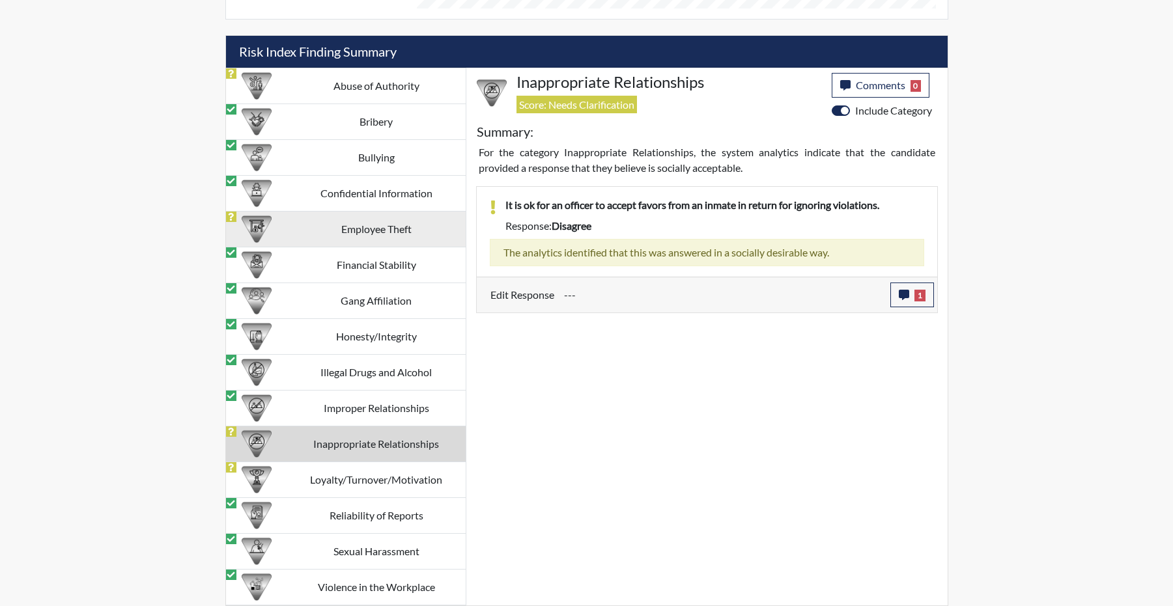
click at [331, 229] on td "Employee Theft" at bounding box center [376, 230] width 178 height 36
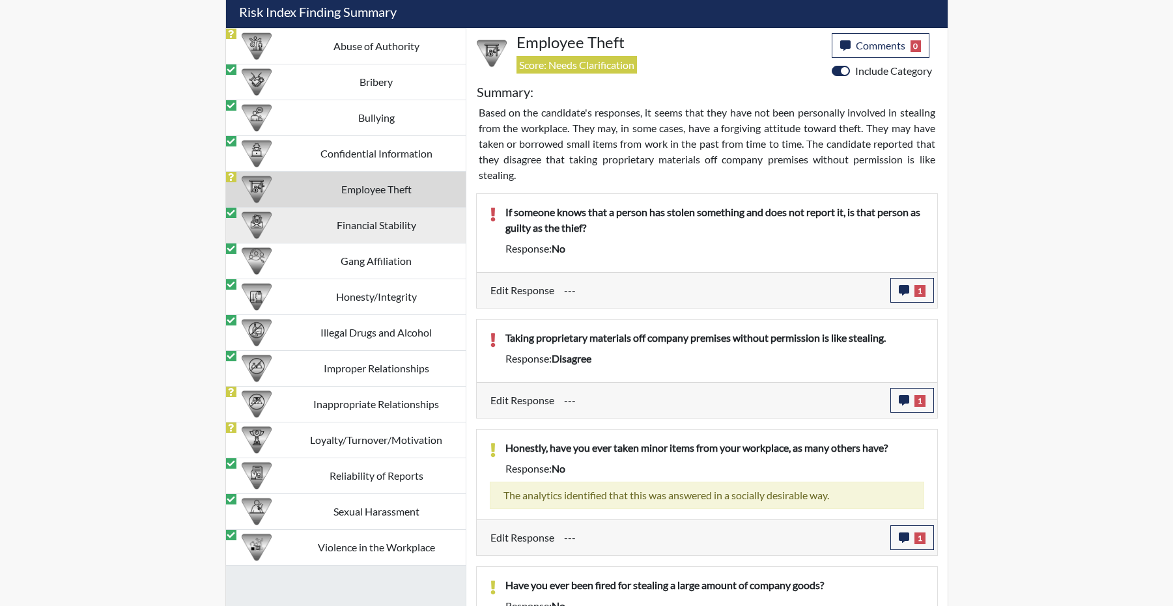
scroll to position [1190, 0]
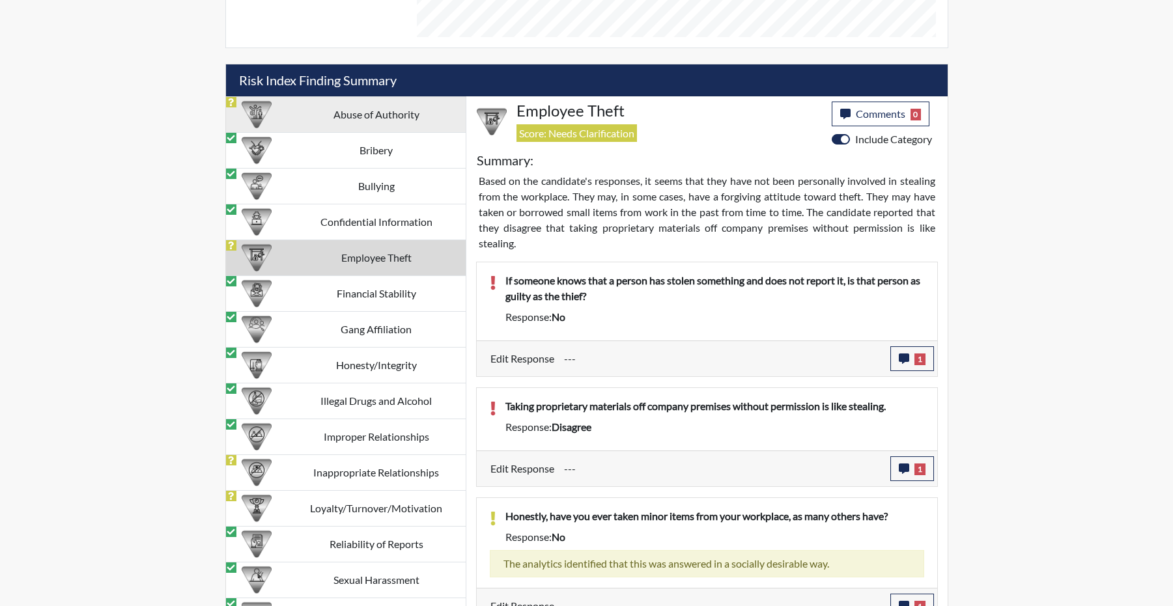
click at [347, 133] on td "Abuse of Authority" at bounding box center [376, 115] width 178 height 36
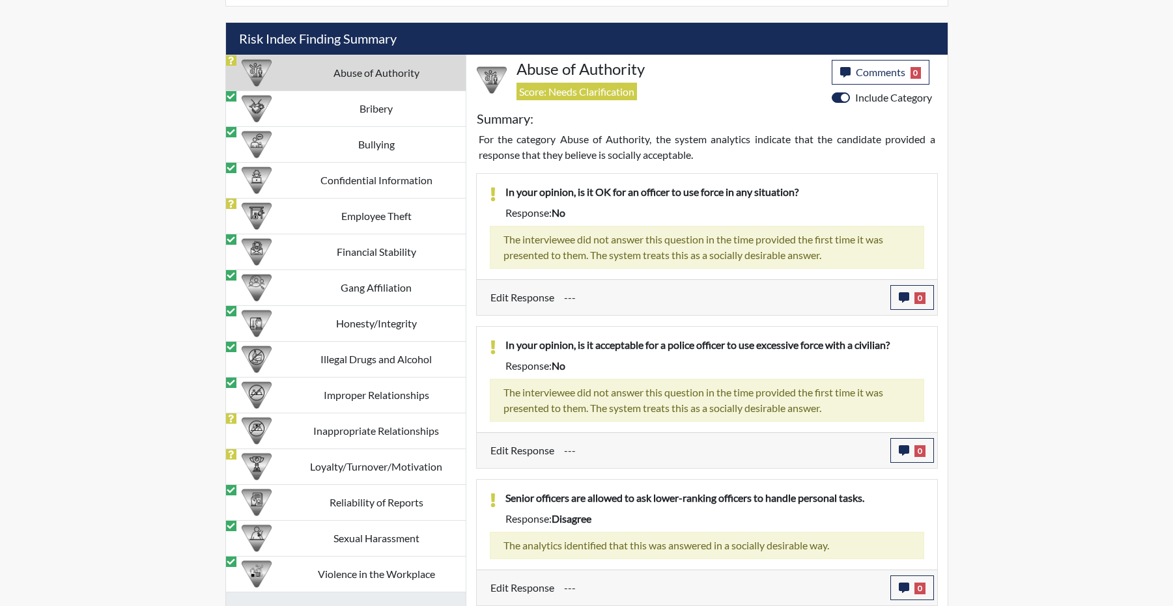
scroll to position [1255, 0]
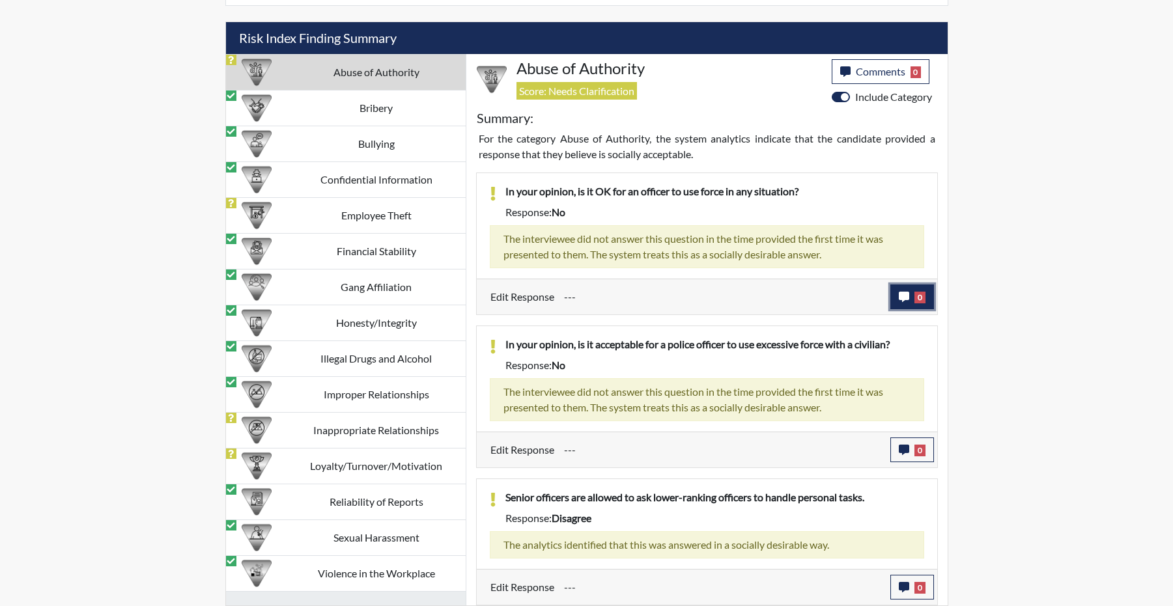
click at [899, 302] on icon "button" at bounding box center [904, 297] width 10 height 10
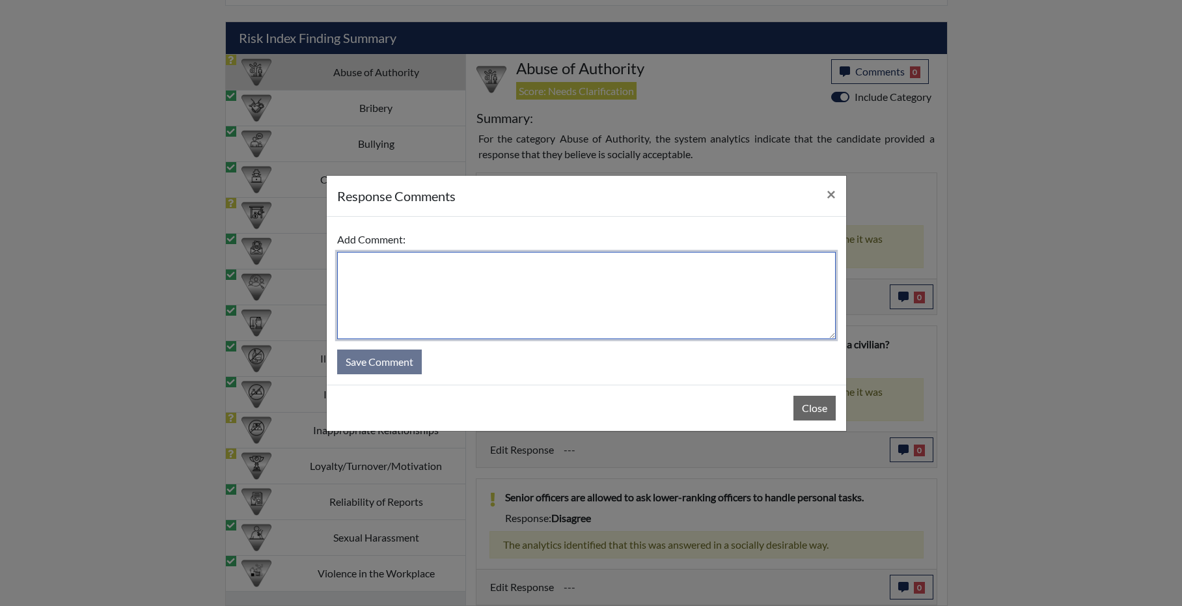
click at [546, 283] on textarea at bounding box center [586, 295] width 499 height 87
type textarea "does not wish to change or clarify"
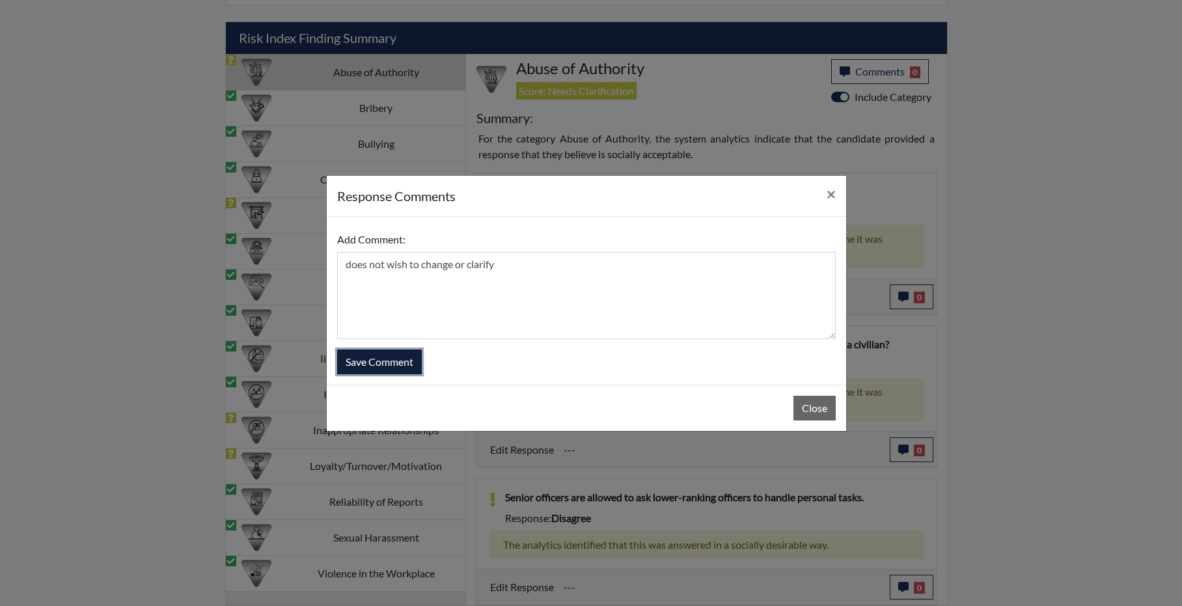
click at [410, 368] on button "Save Comment" at bounding box center [379, 362] width 85 height 25
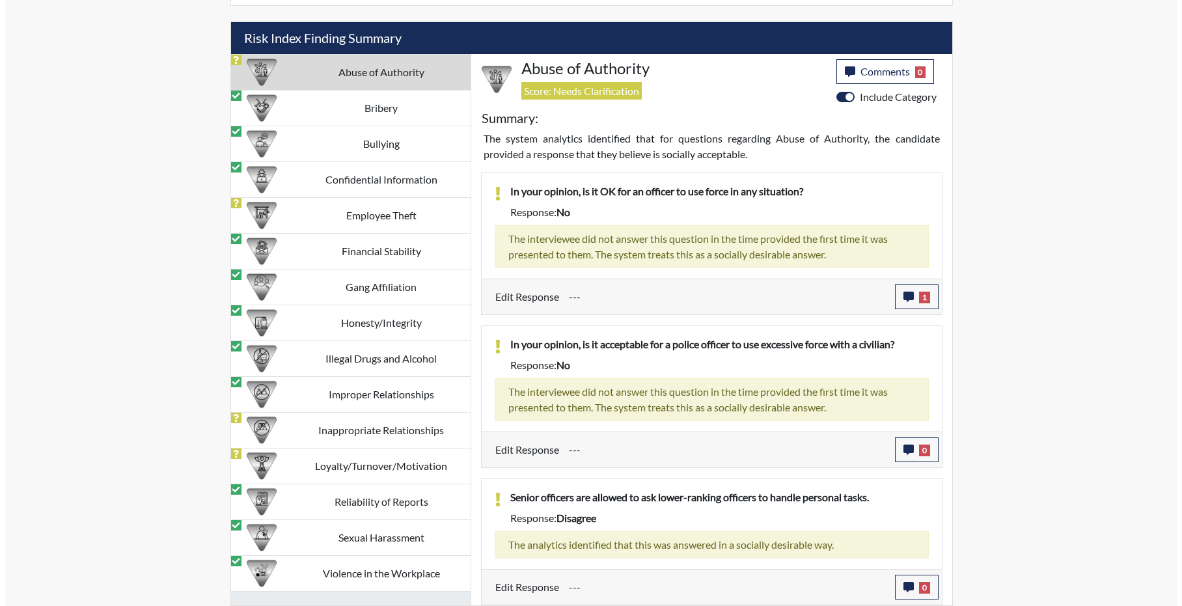
scroll to position [1309, 0]
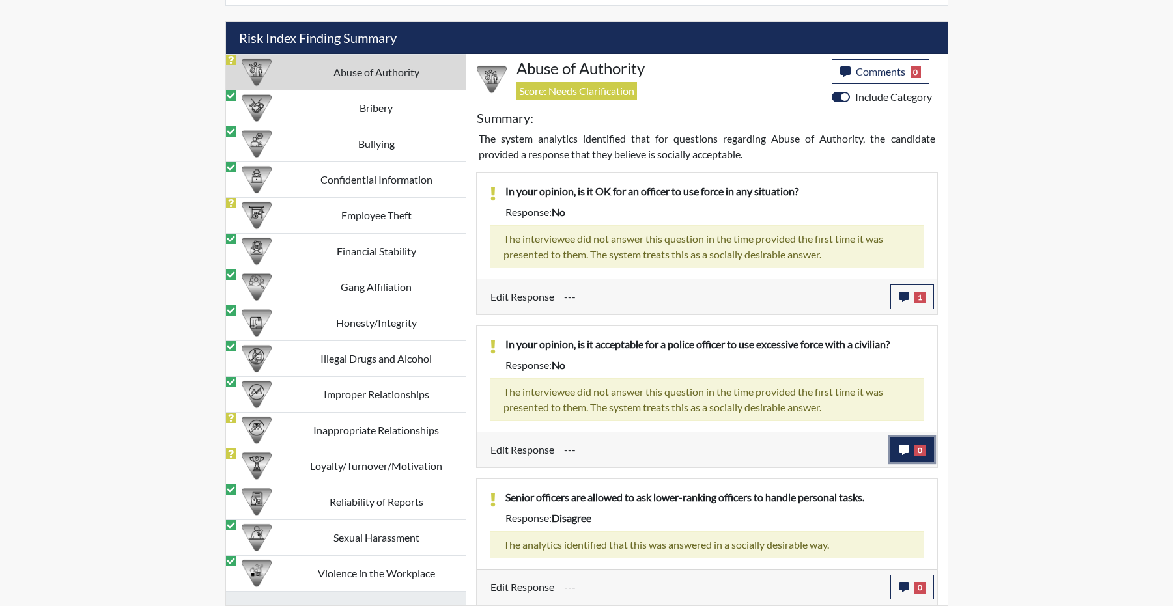
click at [905, 447] on button "0" at bounding box center [912, 450] width 44 height 25
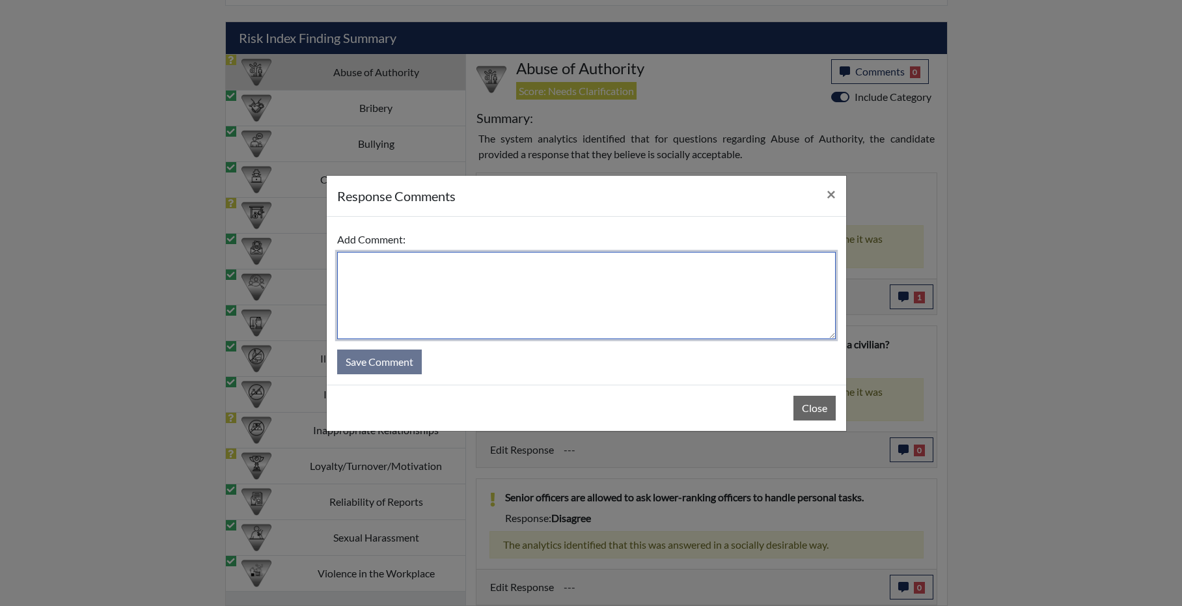
click at [537, 309] on textarea at bounding box center [586, 295] width 499 height 87
type textarea "standing by answer"
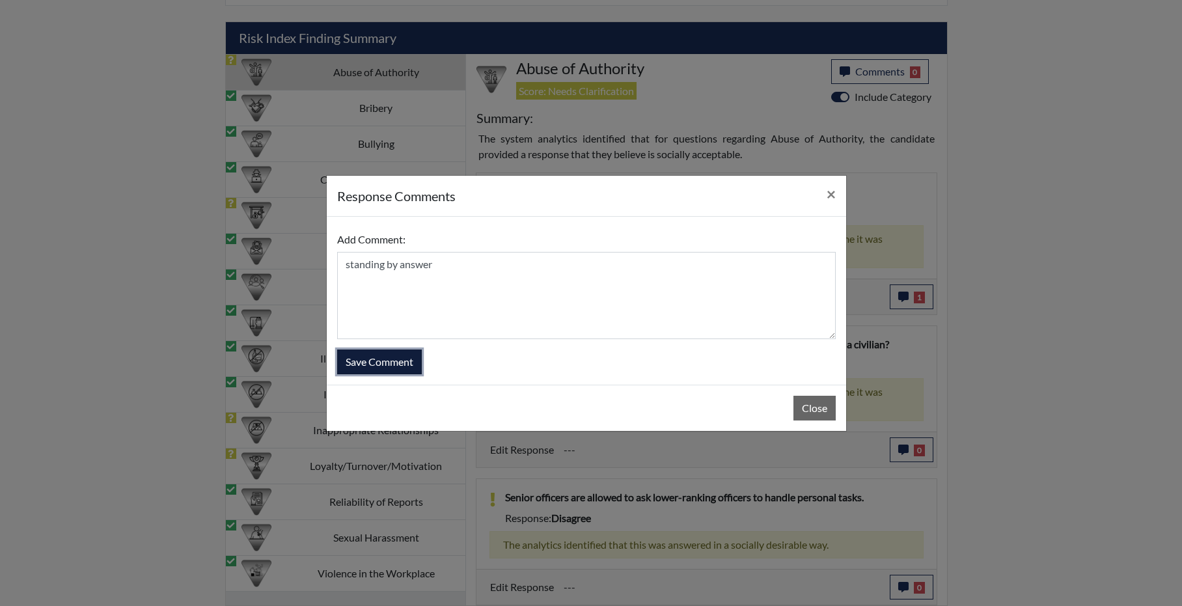
click at [395, 369] on button "Save Comment" at bounding box center [379, 362] width 85 height 25
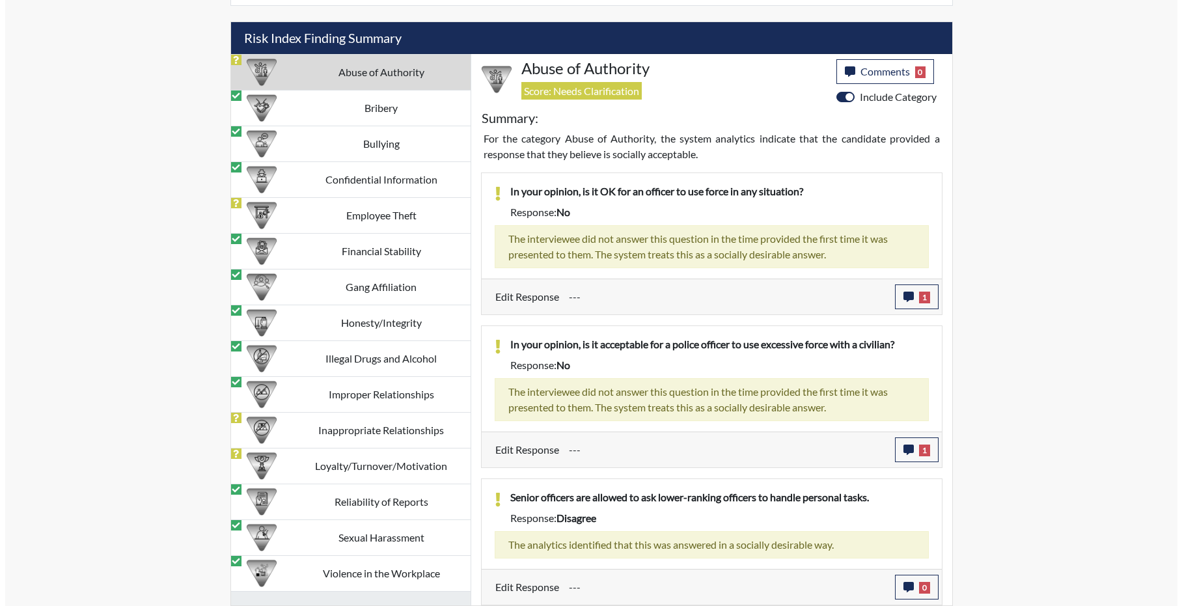
scroll to position [152, 541]
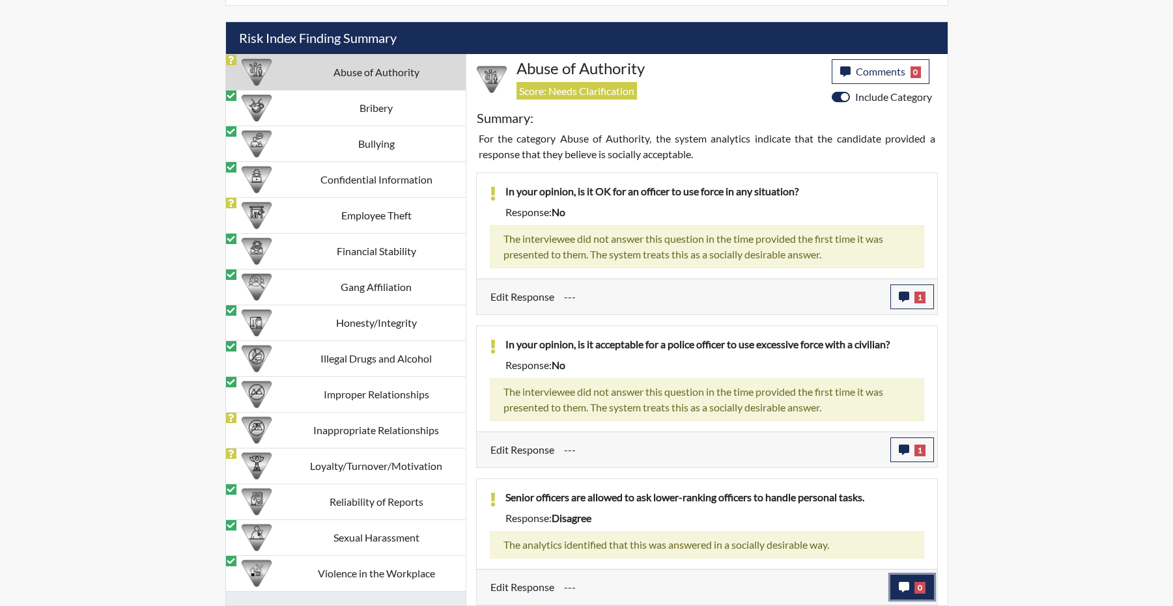
click at [927, 592] on button "0" at bounding box center [912, 587] width 44 height 25
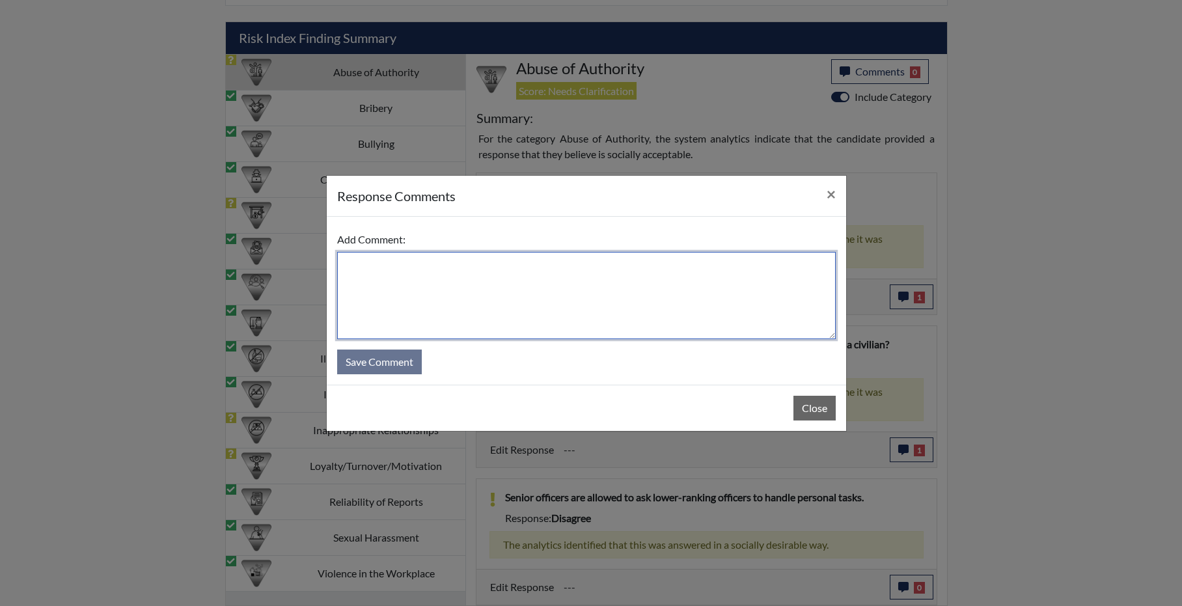
click at [512, 270] on textarea at bounding box center [586, 295] width 499 height 87
type textarea "c"
click at [662, 258] on textarea "stands by answer if the personal tasks are not work related." at bounding box center [586, 295] width 499 height 87
type textarea "stands by answer if the personal tasks are not work related."
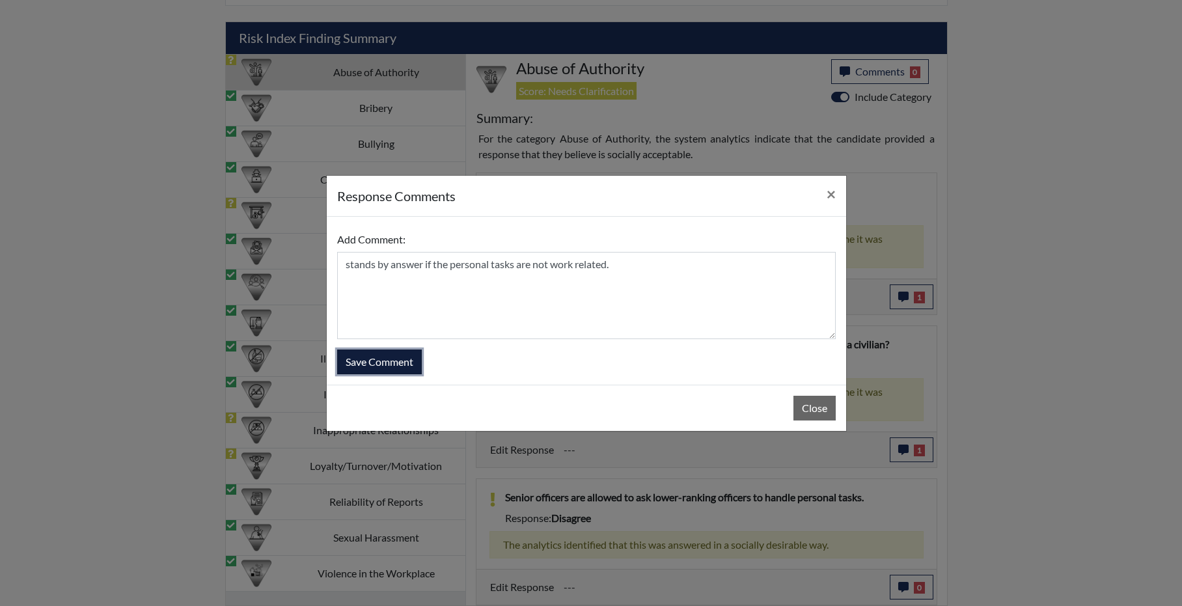
click at [412, 364] on button "Save Comment" at bounding box center [379, 362] width 85 height 25
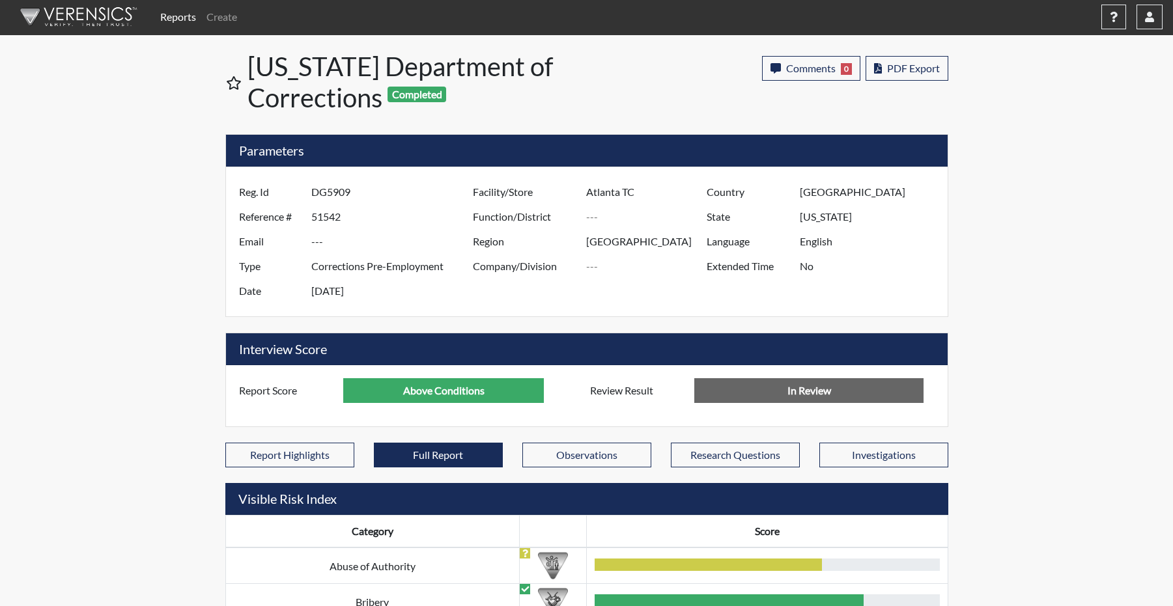
scroll to position [0, 0]
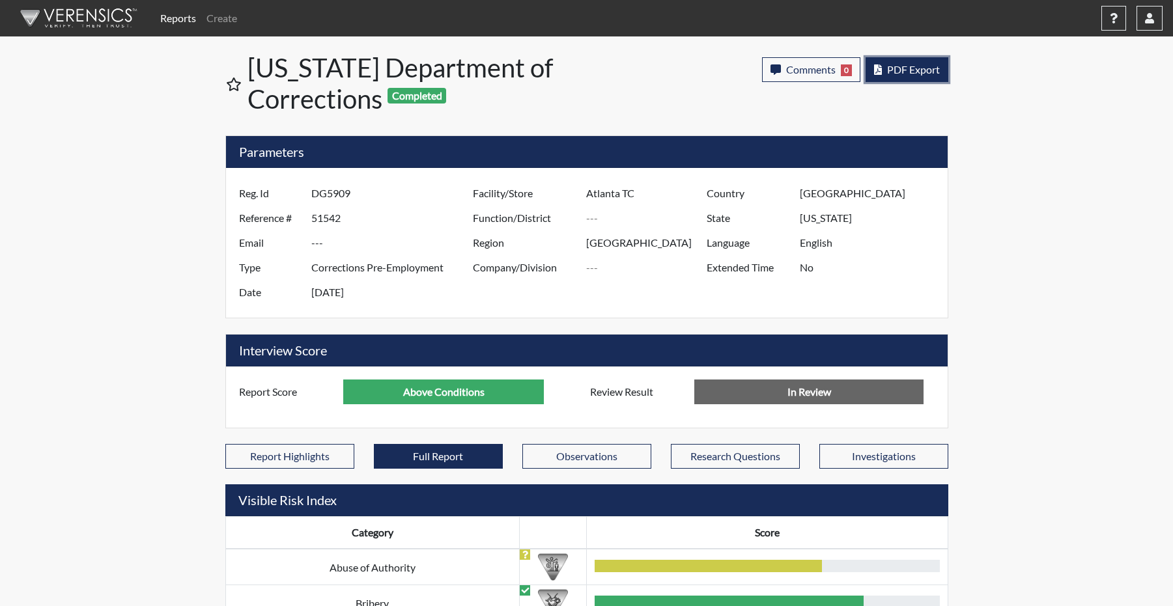
click at [908, 76] on span "PDF Export" at bounding box center [913, 69] width 53 height 12
